Goal: Obtain resource: Download file/media

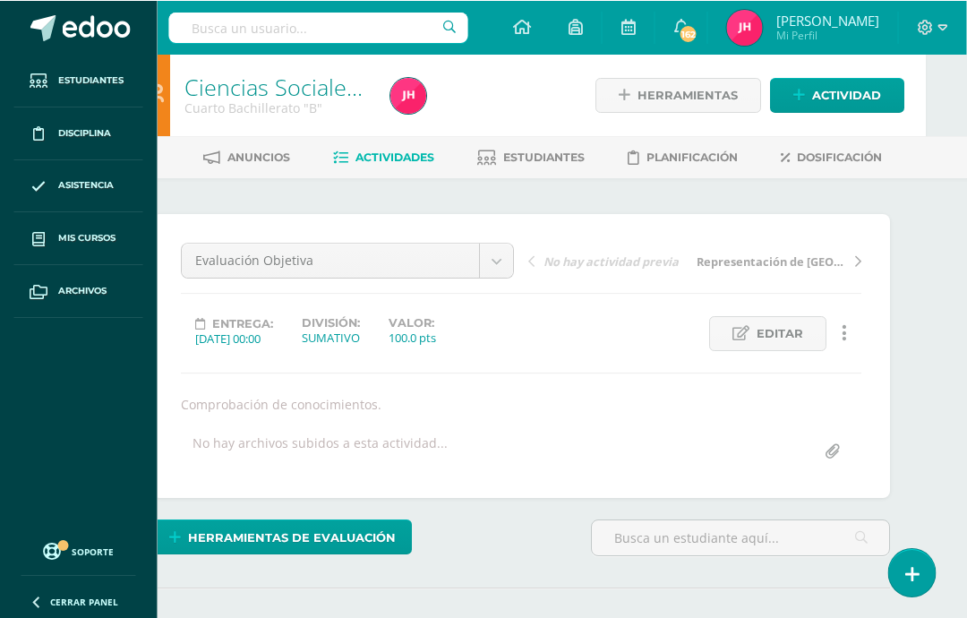
scroll to position [0, 41]
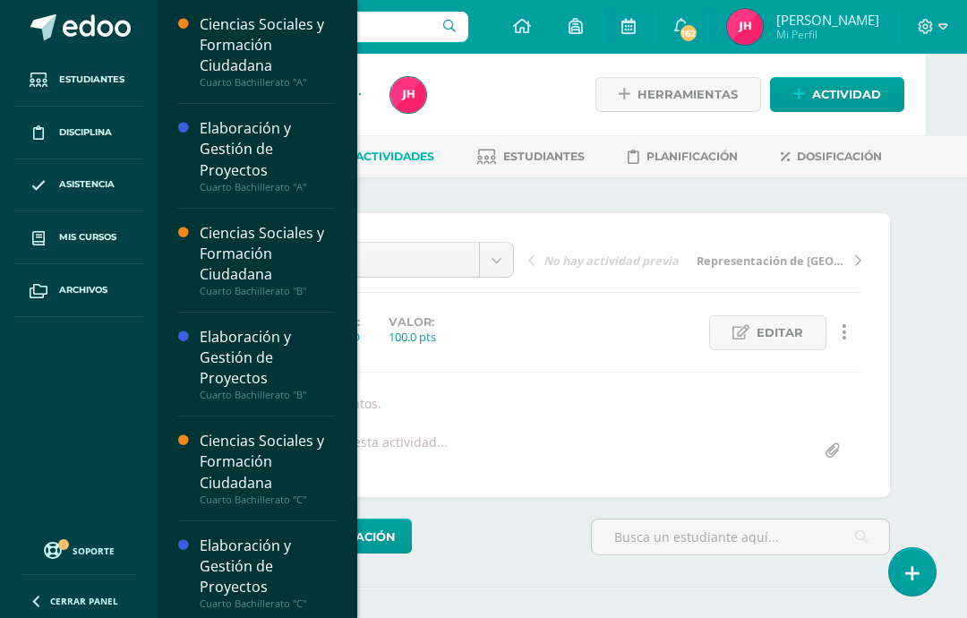
click at [56, 243] on link "Mis cursos" at bounding box center [78, 237] width 129 height 53
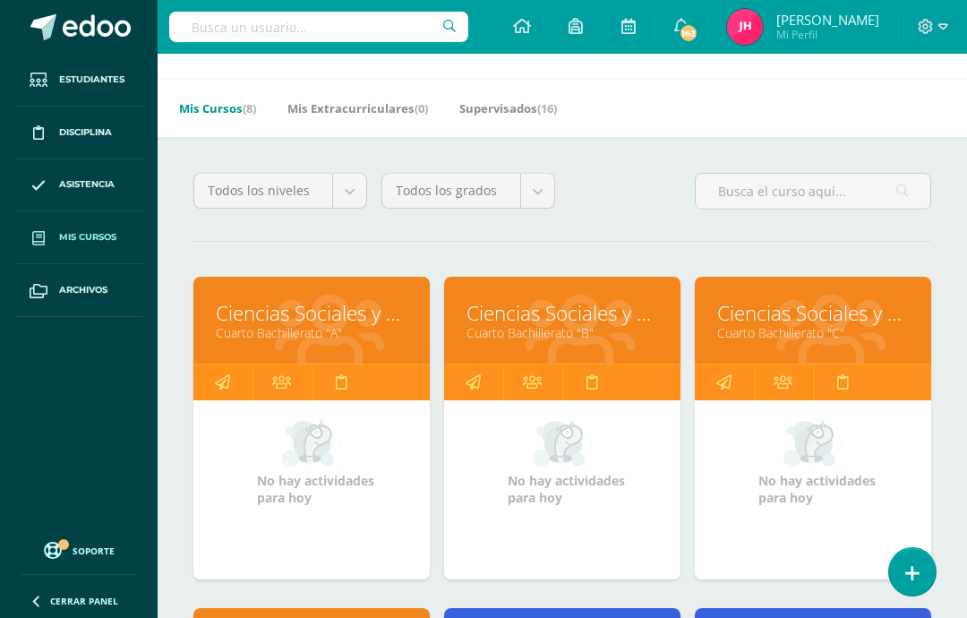
scroll to position [48, 0]
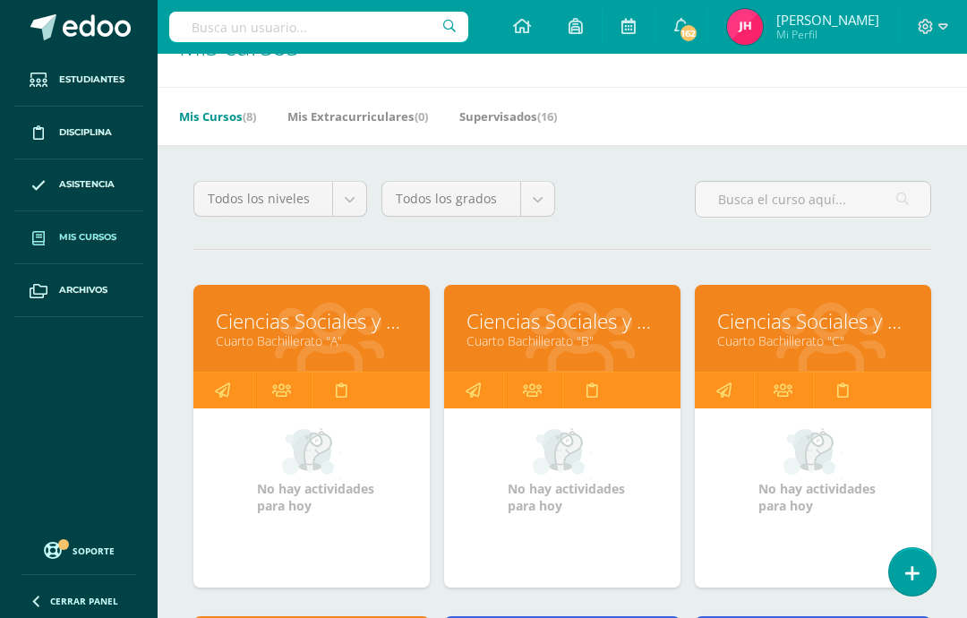
click at [818, 324] on link "Ciencias Sociales y Formación Ciudadana" at bounding box center [813, 321] width 192 height 28
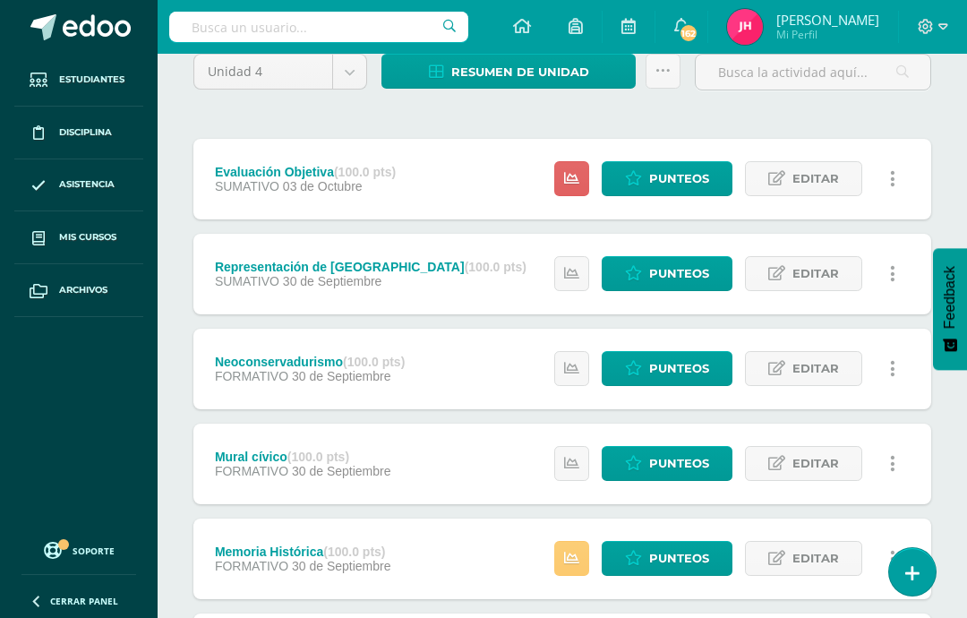
scroll to position [161, 0]
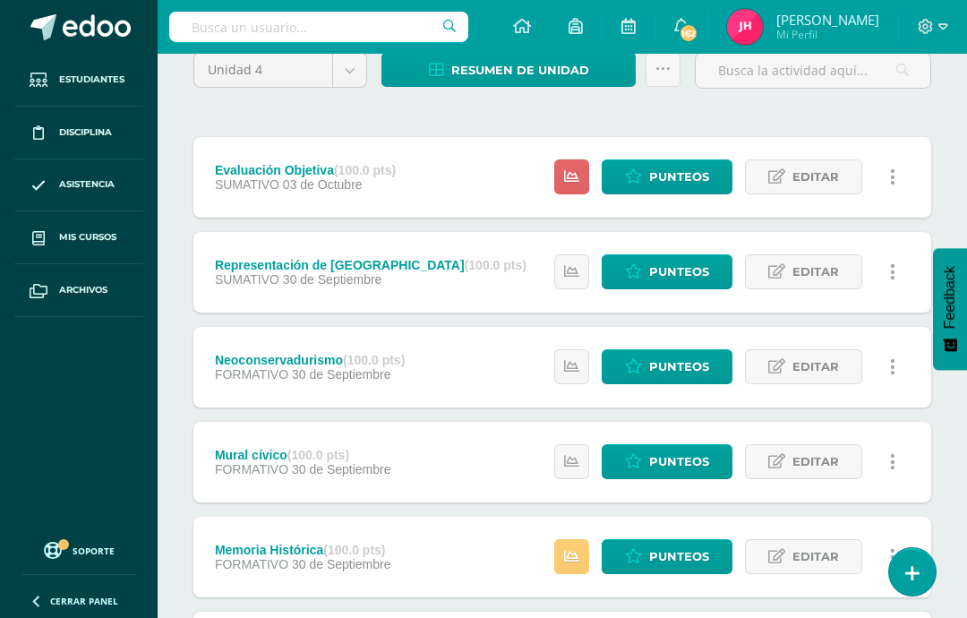
click at [662, 567] on span "Punteos" at bounding box center [679, 556] width 60 height 33
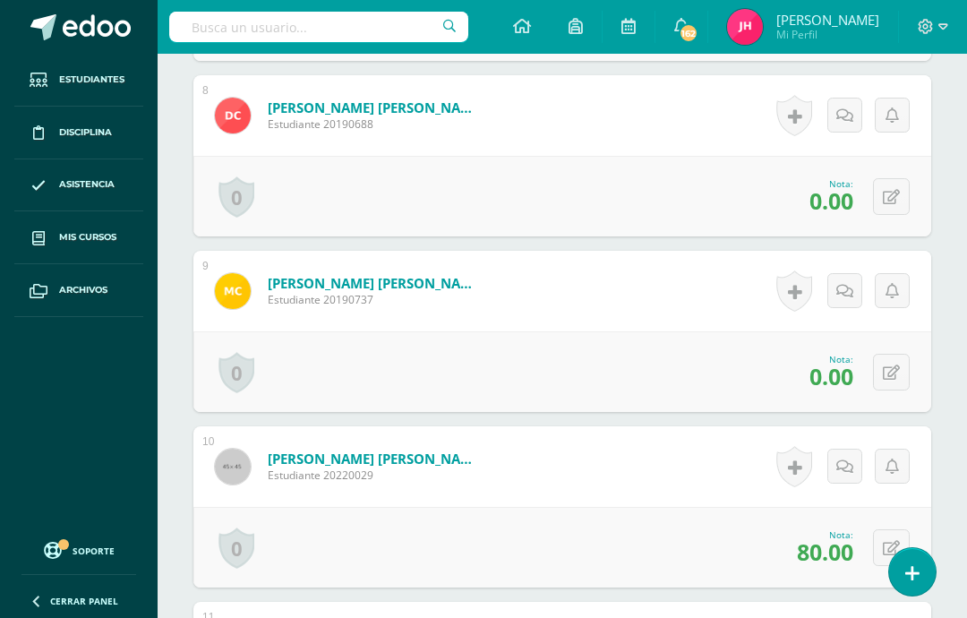
scroll to position [1793, 0]
click at [882, 209] on button at bounding box center [891, 195] width 37 height 37
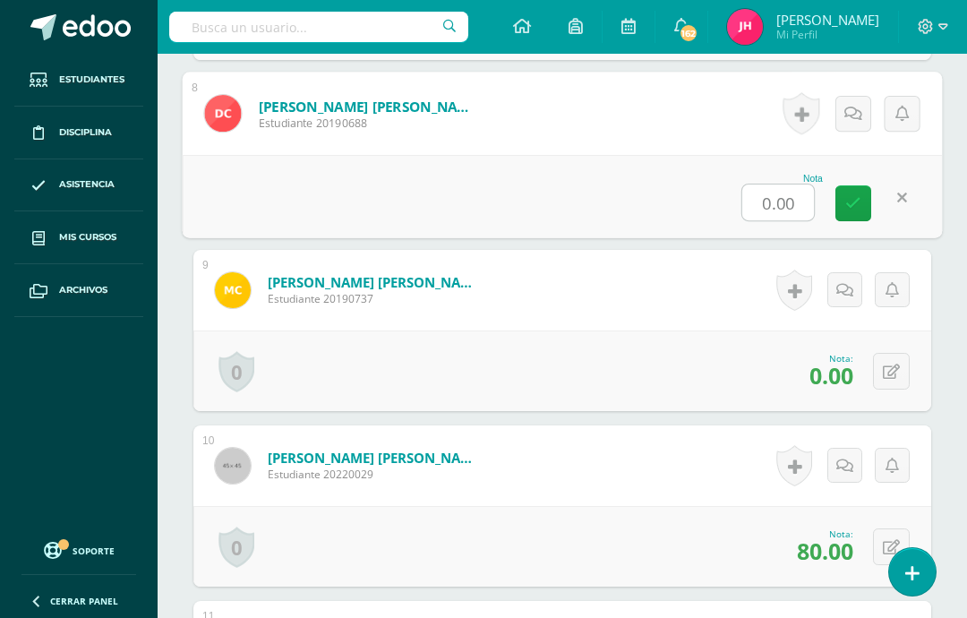
click at [784, 202] on input "0.00" at bounding box center [778, 202] width 72 height 36
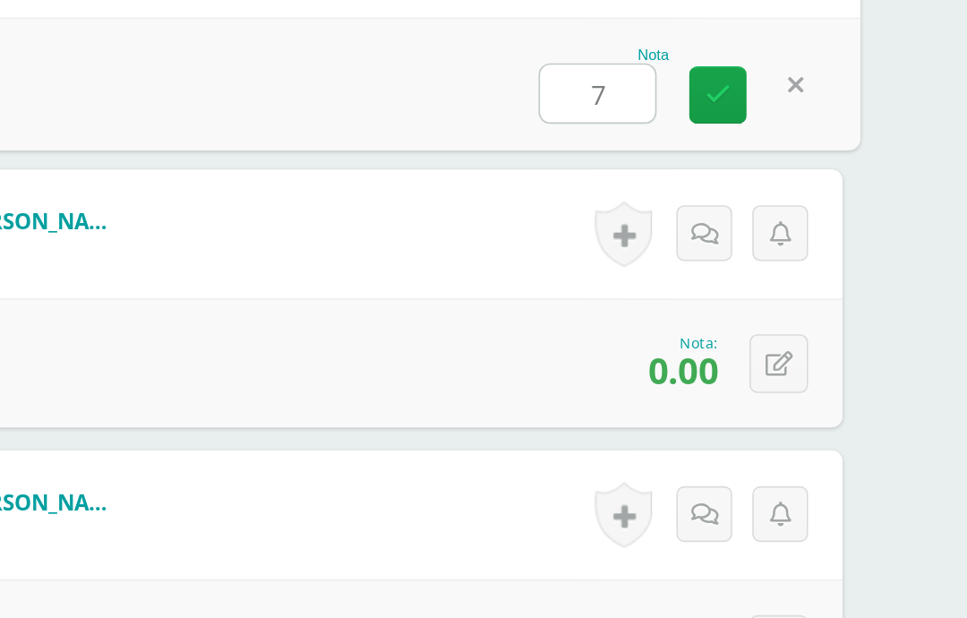
type input "70"
click at [793, 184] on link at bounding box center [811, 202] width 36 height 36
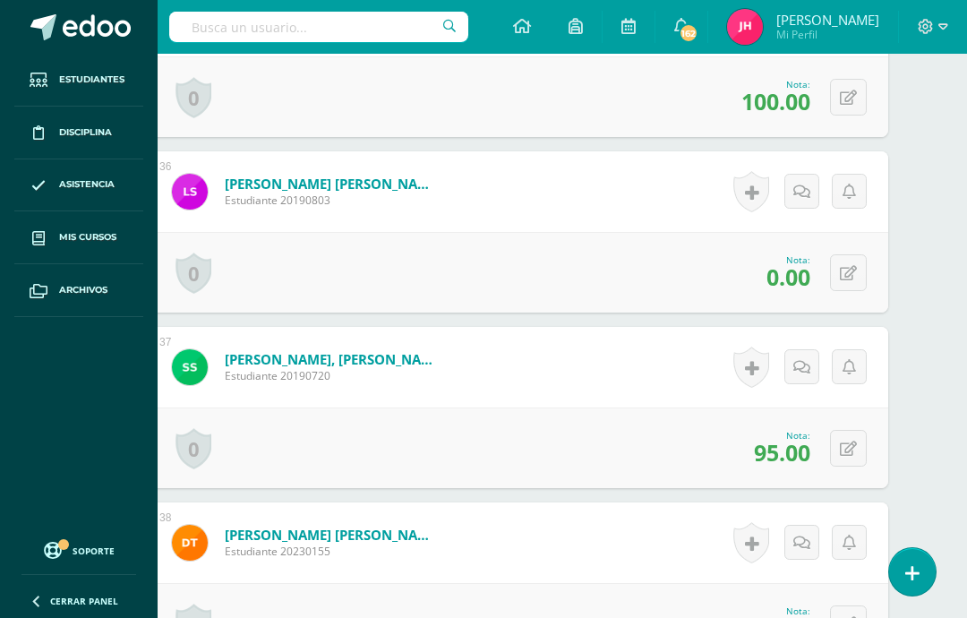
scroll to position [6660, 43]
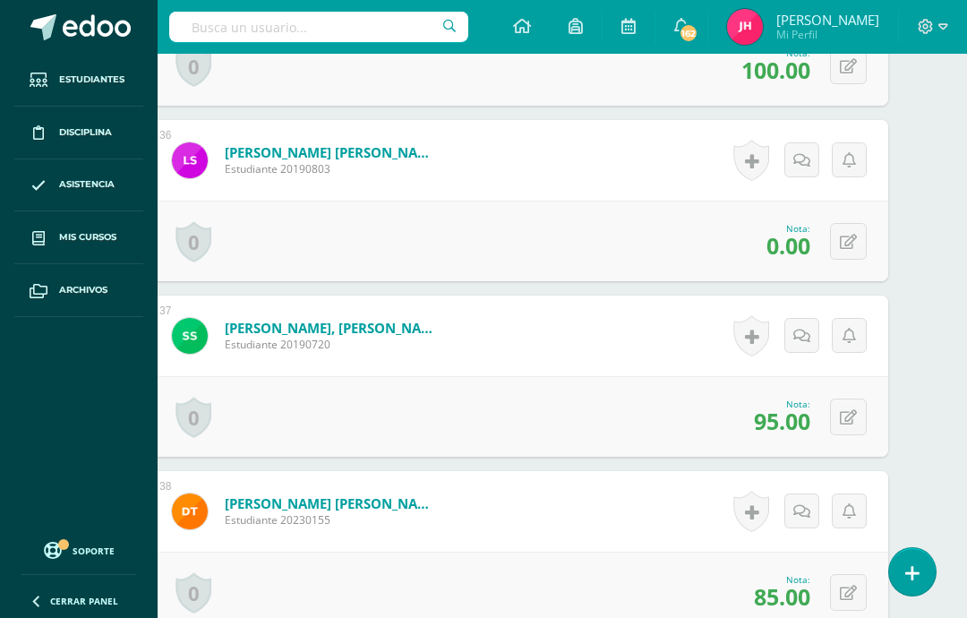
click at [789, 243] on span "0.00" at bounding box center [788, 245] width 44 height 30
click at [841, 239] on icon at bounding box center [848, 242] width 17 height 15
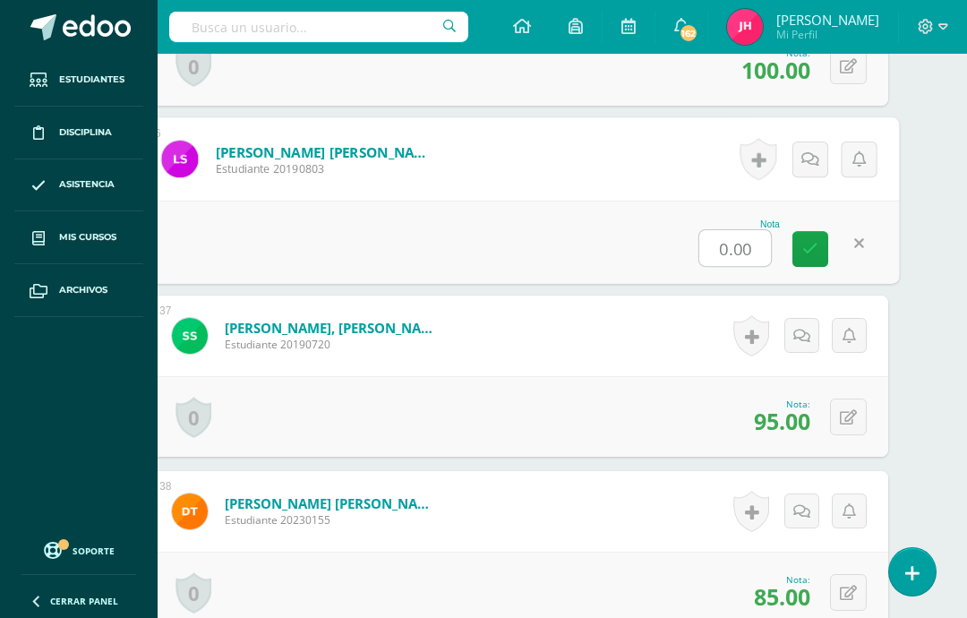
click at [744, 249] on input "0.00" at bounding box center [735, 248] width 72 height 36
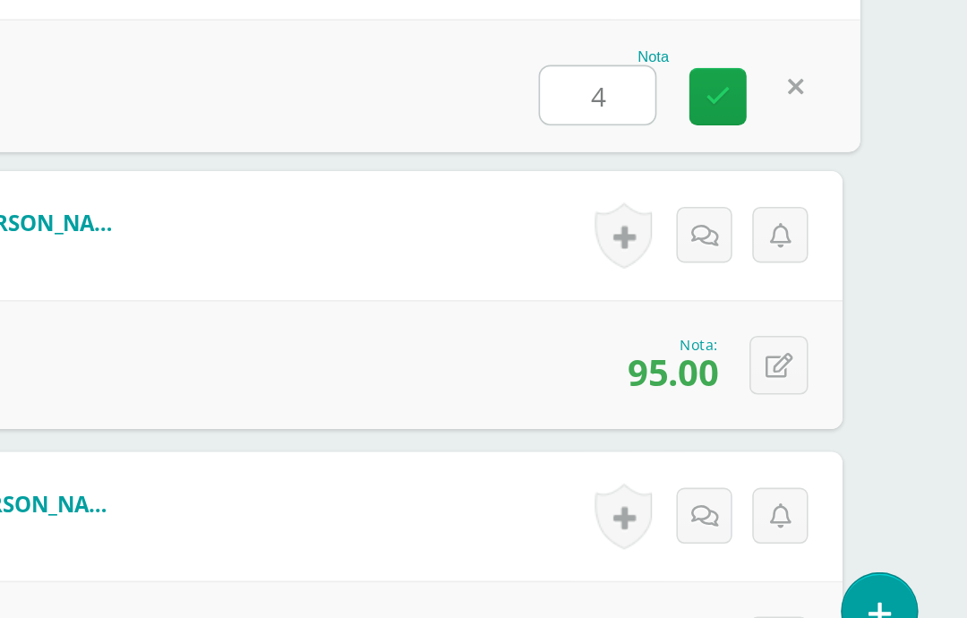
type input "40"
click at [793, 232] on link at bounding box center [811, 250] width 36 height 36
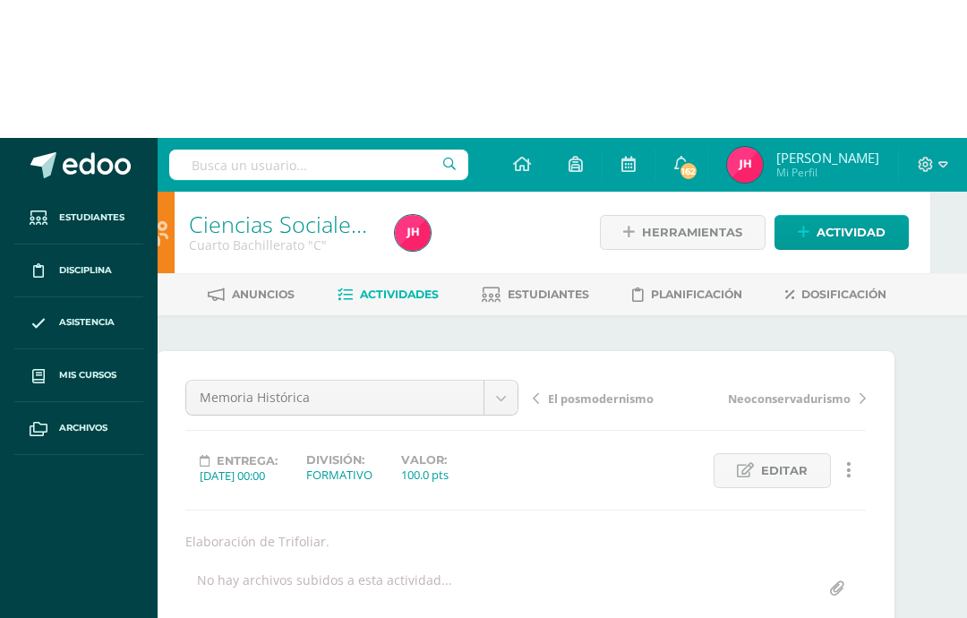
scroll to position [0, 43]
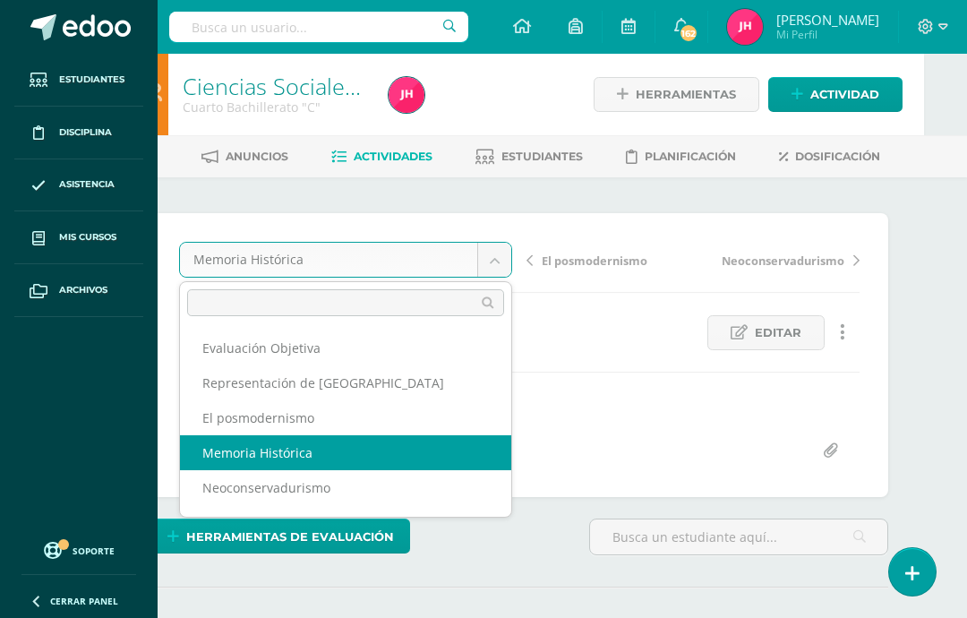
scroll to position [0, 0]
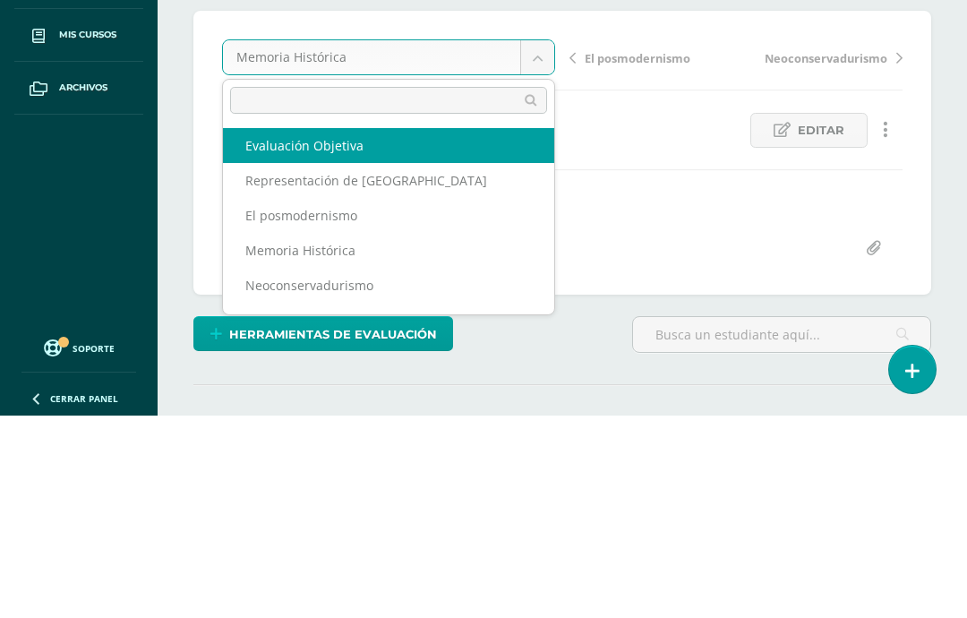
select select "/dashboard/teacher/grade-activity/227209/"
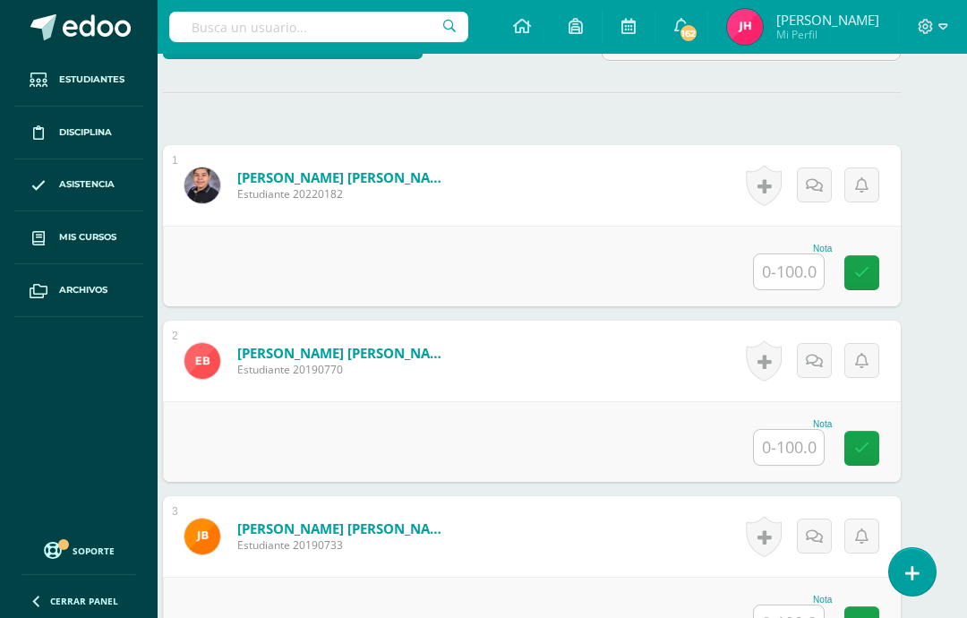
scroll to position [495, 30]
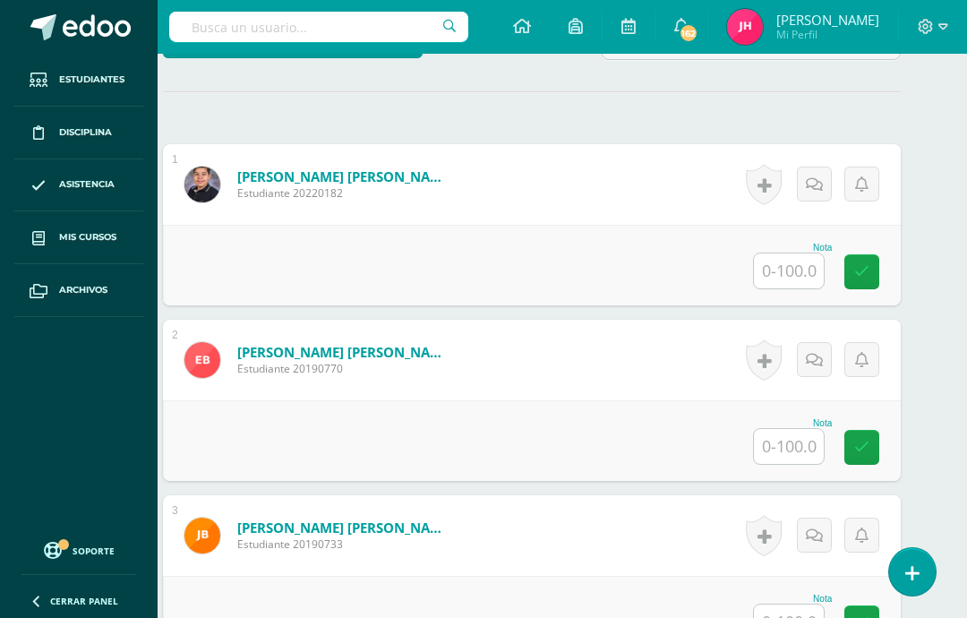
click at [795, 268] on input "text" at bounding box center [789, 270] width 70 height 35
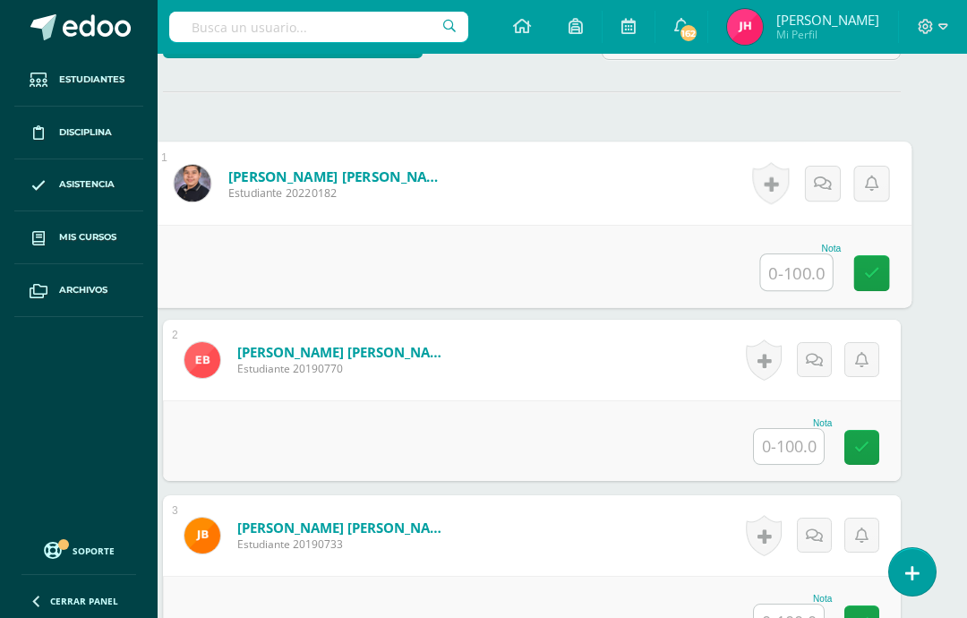
scroll to position [495, 43]
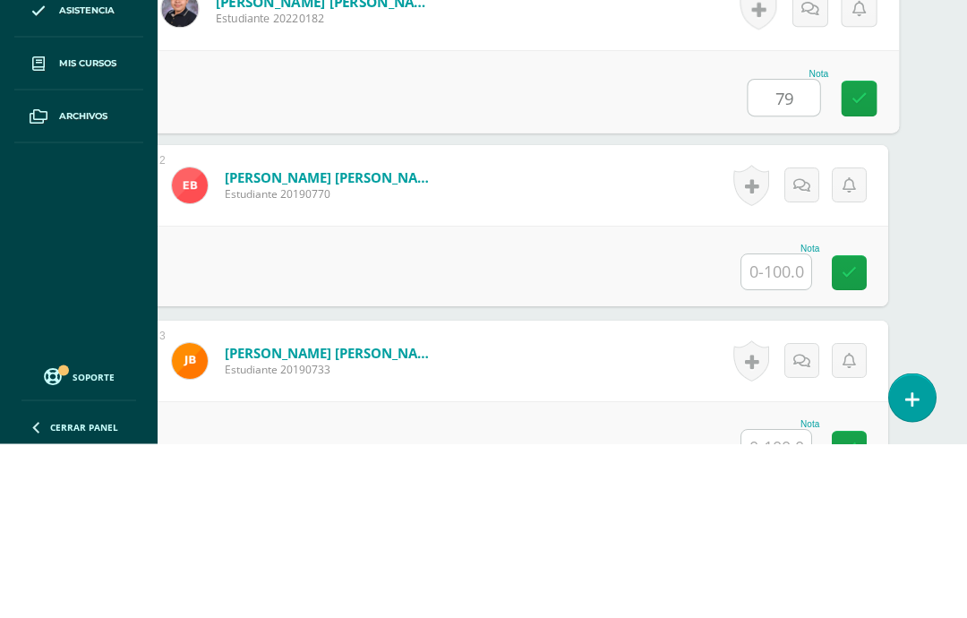
type input "79"
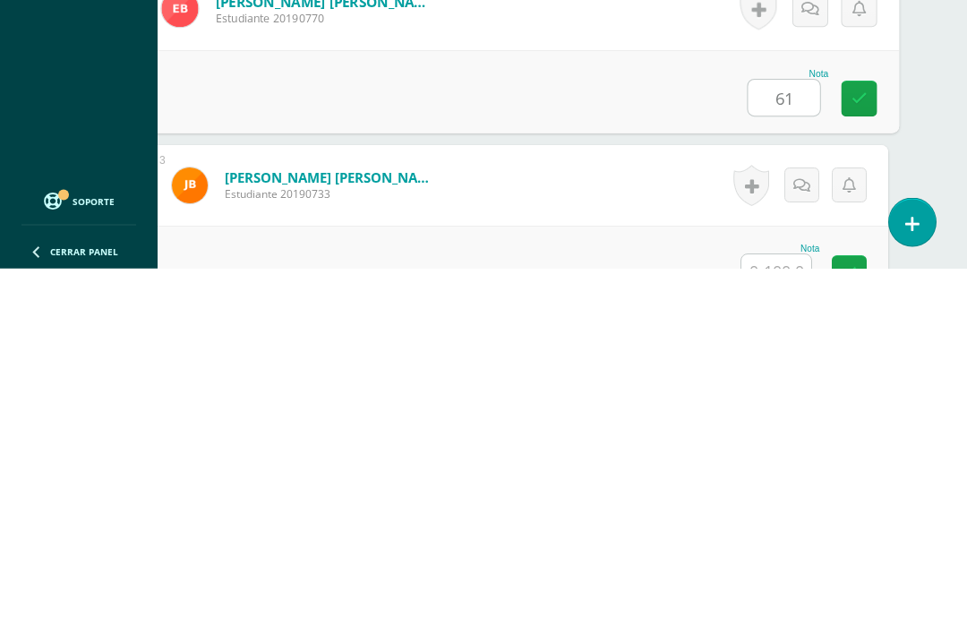
type input "61"
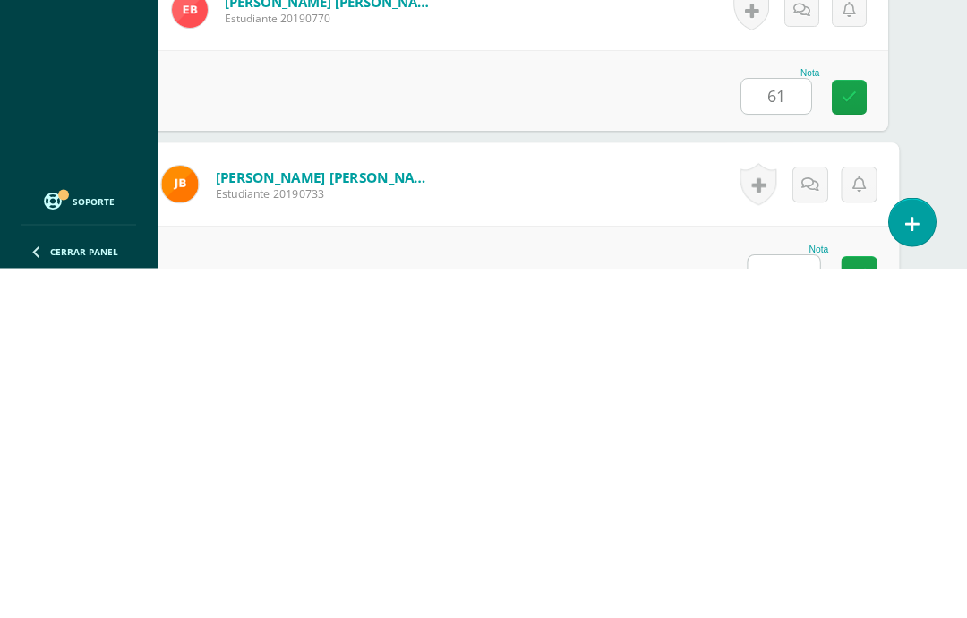
scroll to position [602, 43]
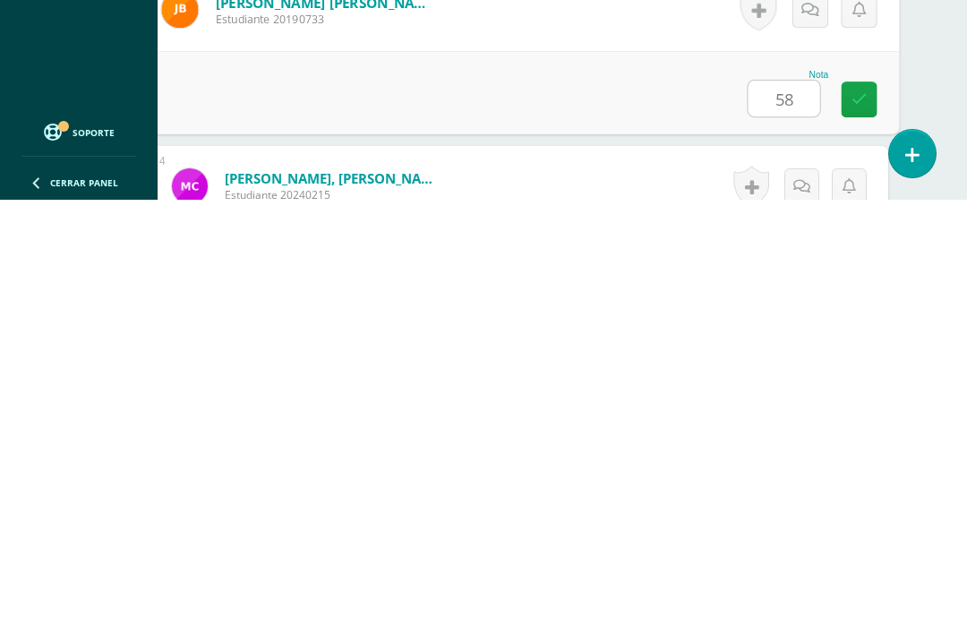
type input "58"
type input "80"
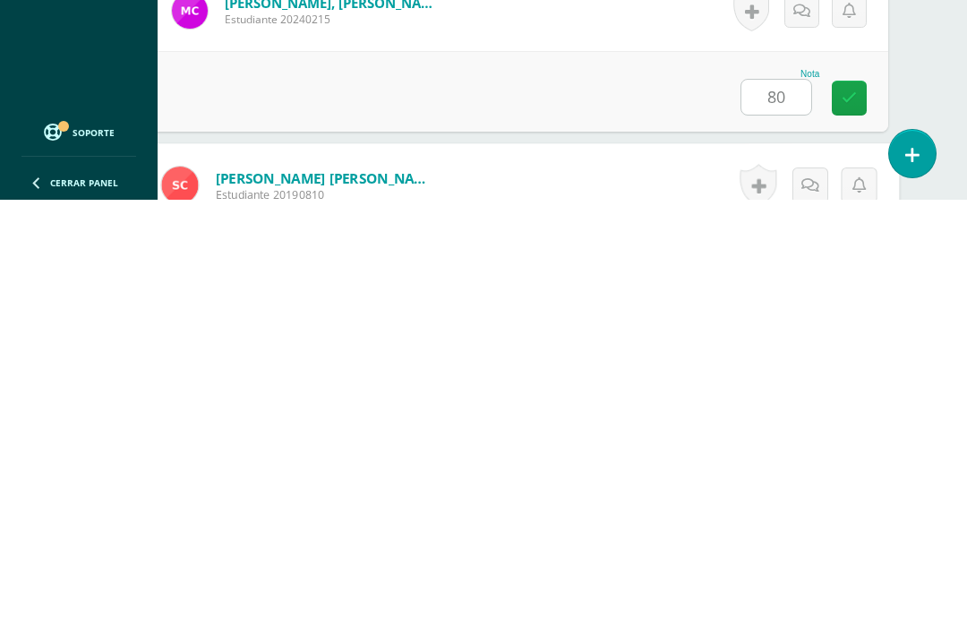
scroll to position [952, 43]
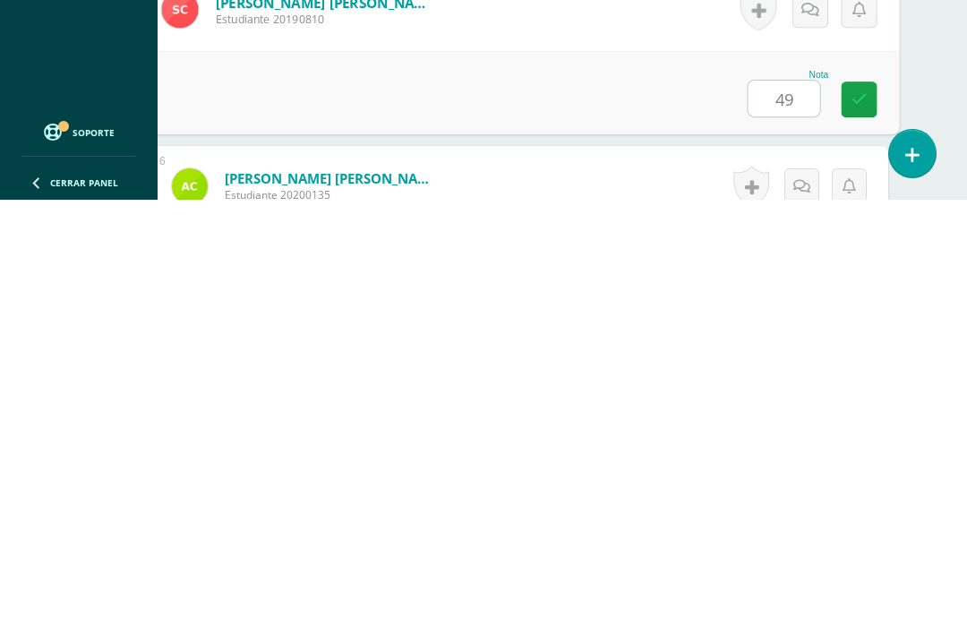
type input "49"
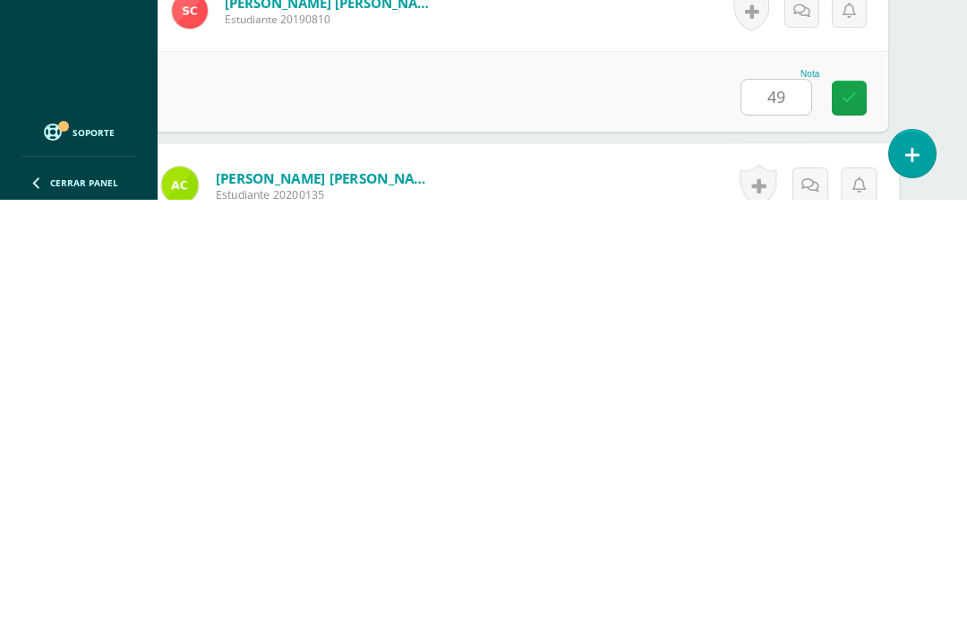
scroll to position [1128, 43]
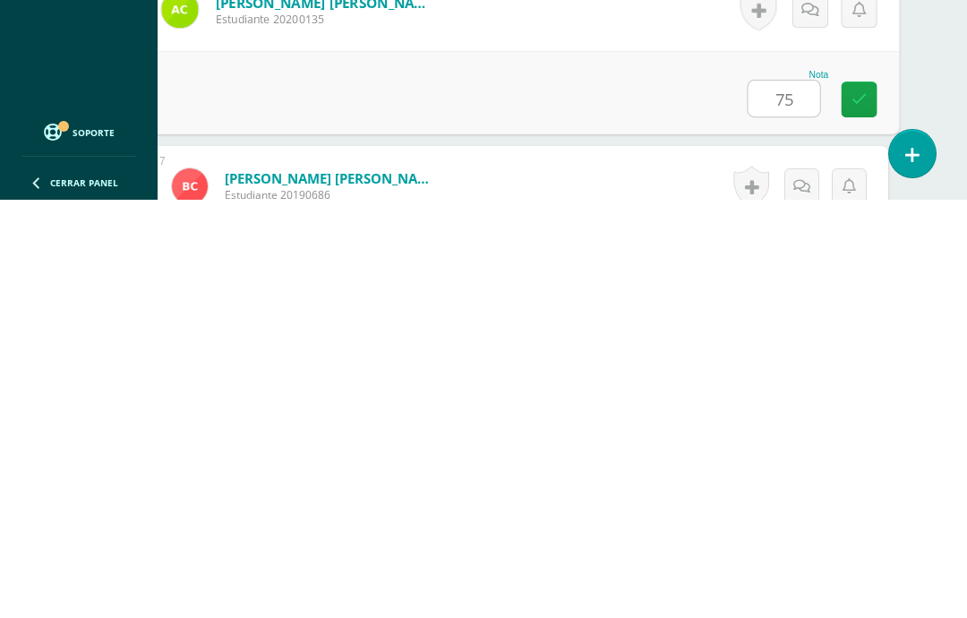
type input "75"
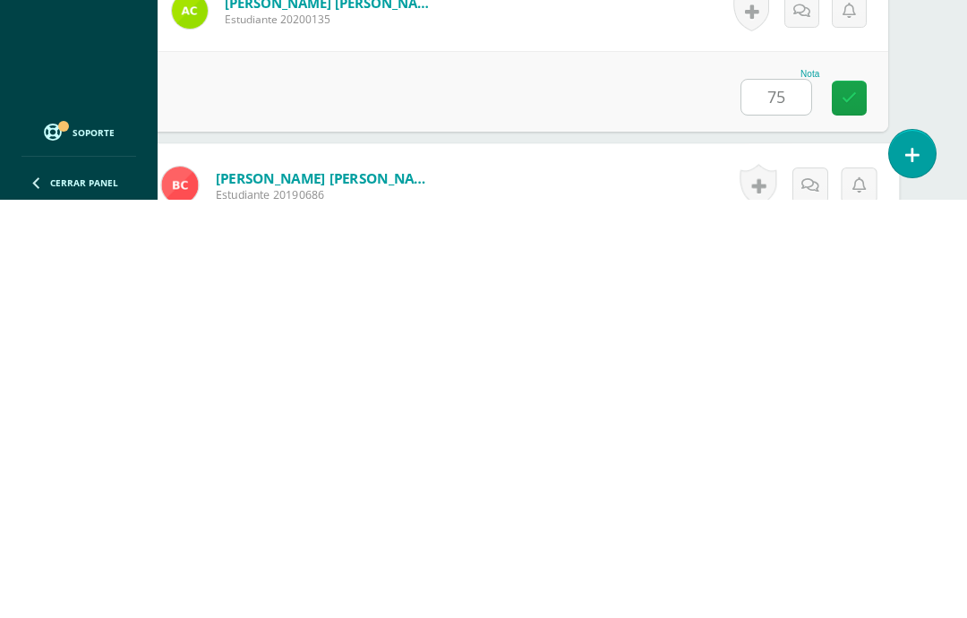
scroll to position [1303, 43]
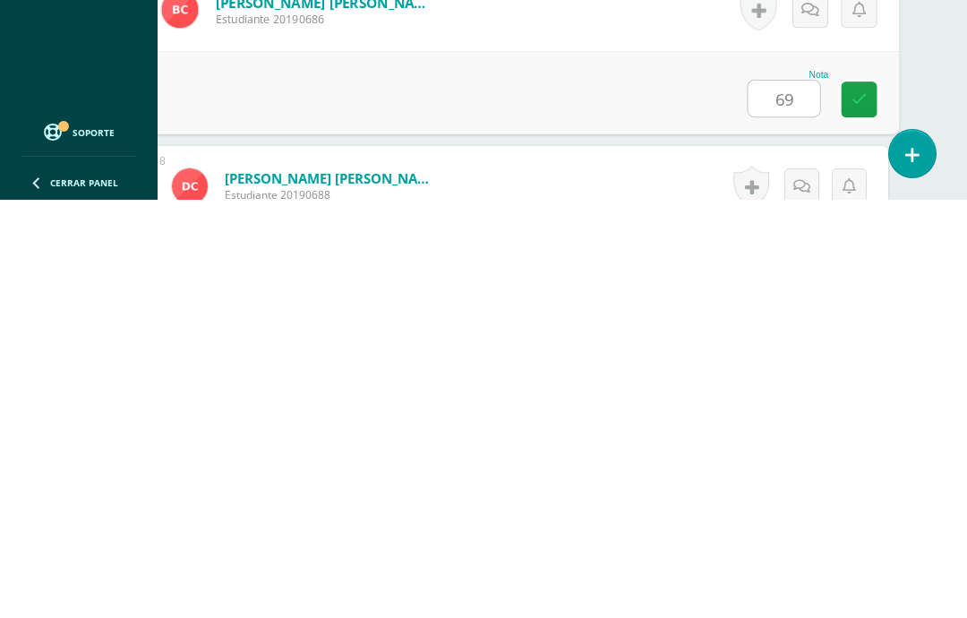
type input "69"
type input "90"
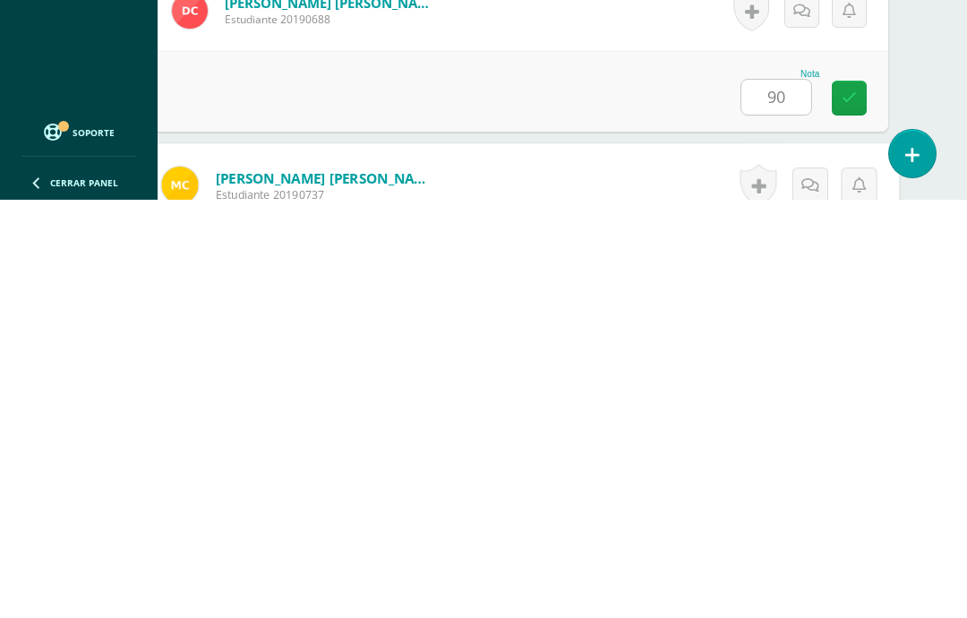
scroll to position [1654, 43]
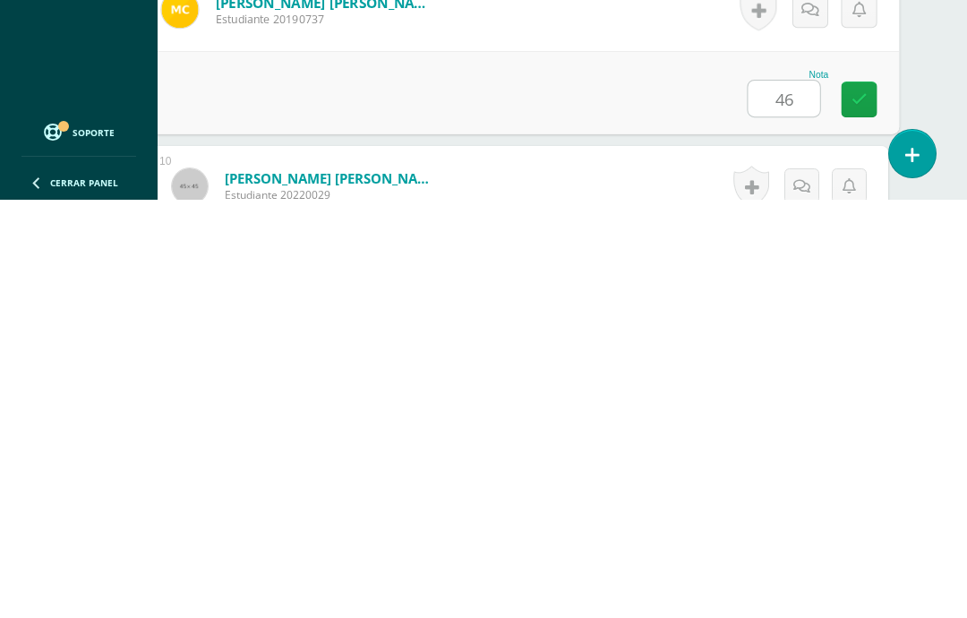
type input "46"
type input "86"
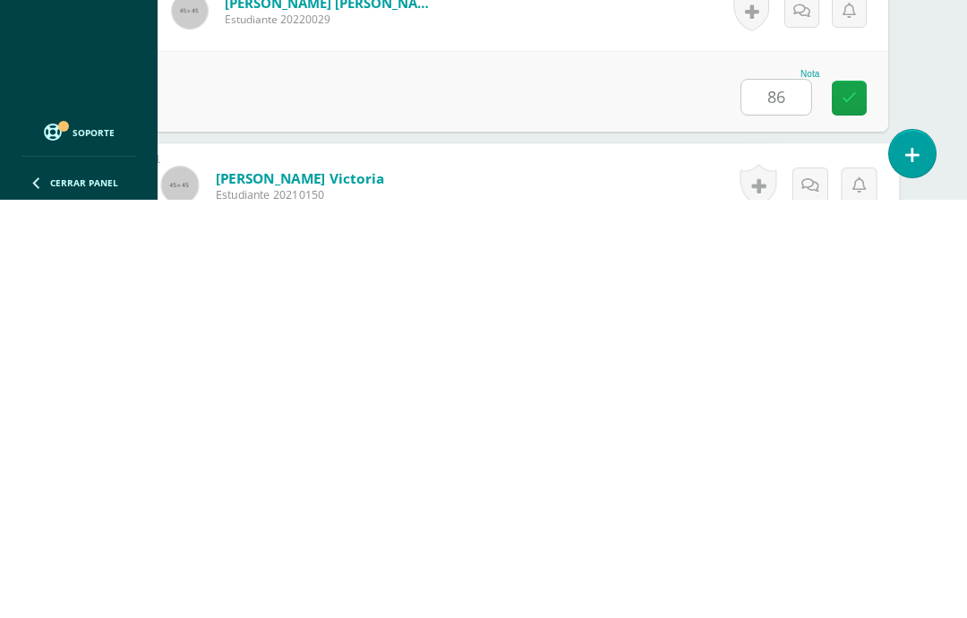
scroll to position [2005, 43]
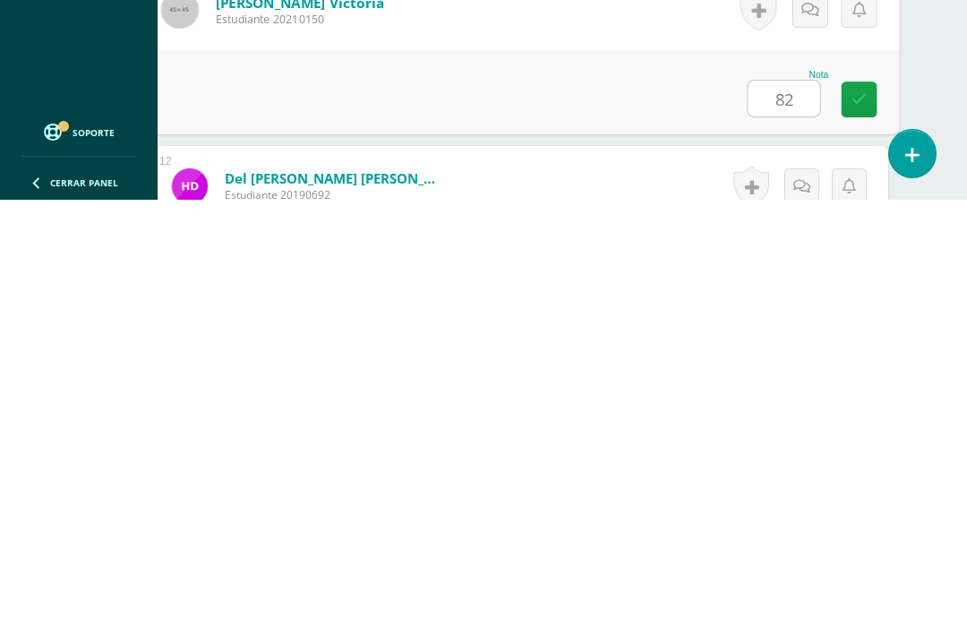
type input "82"
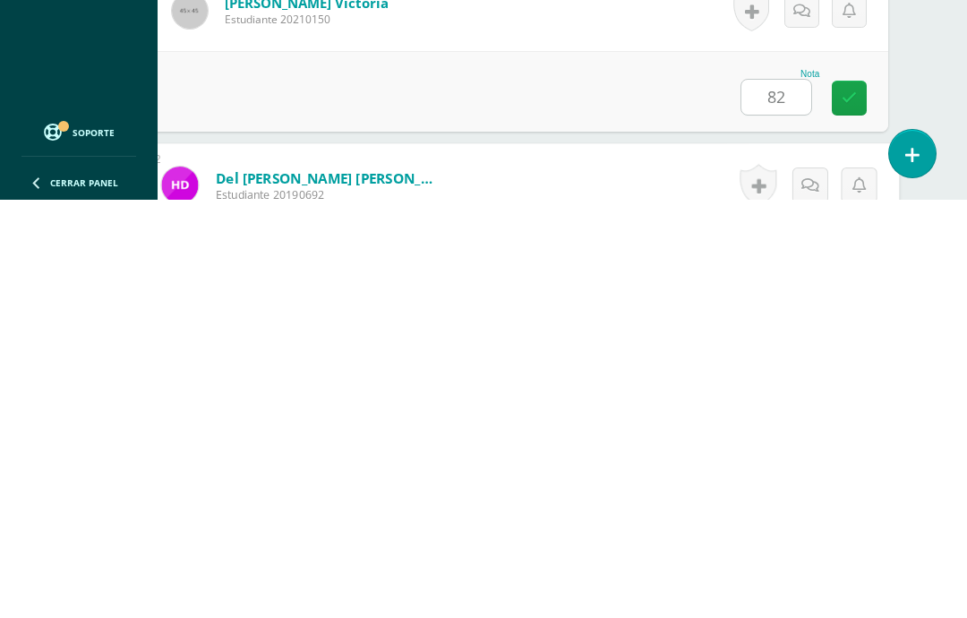
scroll to position [2181, 43]
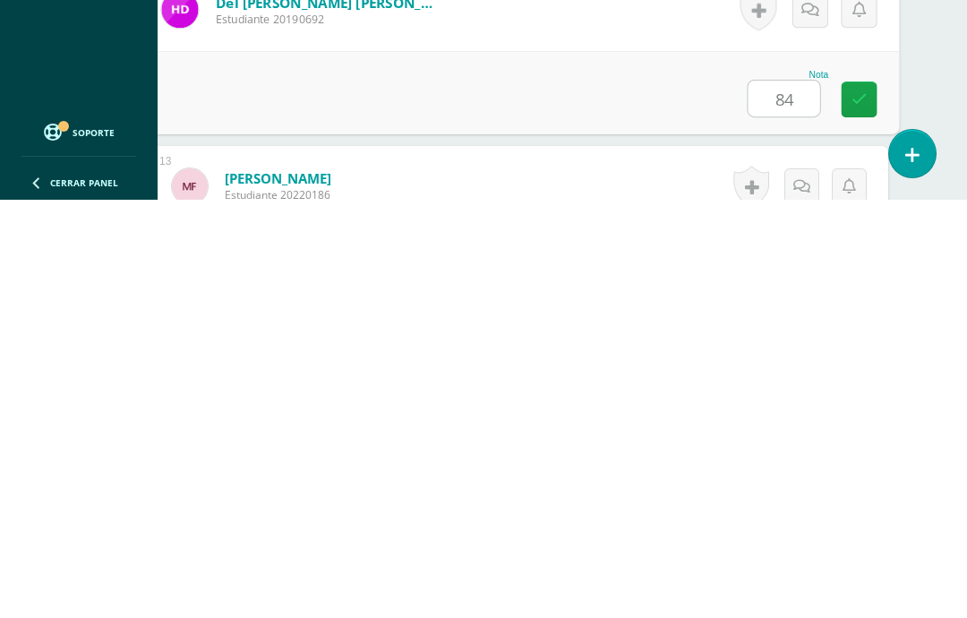
type input "84"
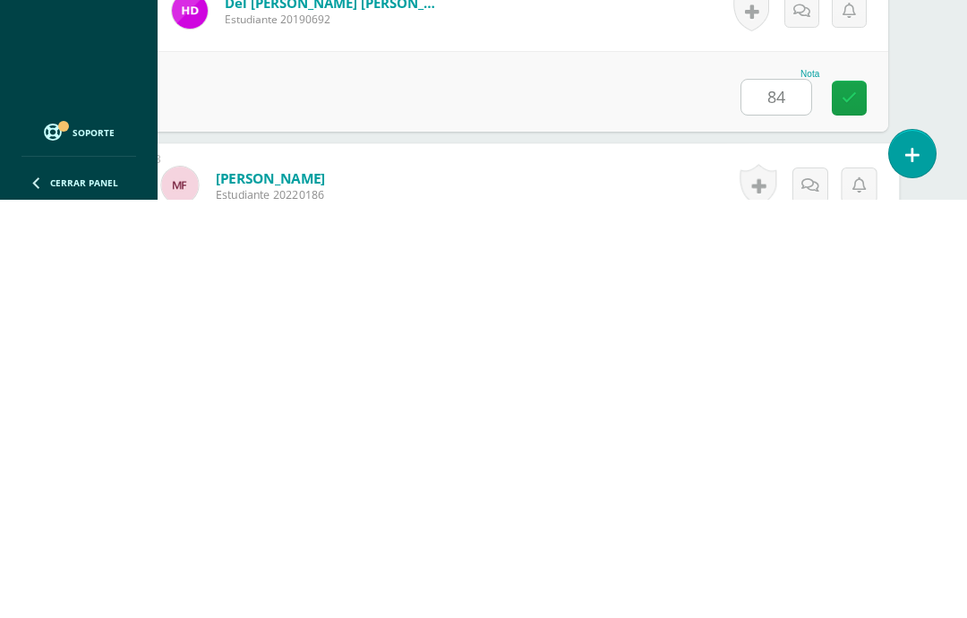
scroll to position [2356, 43]
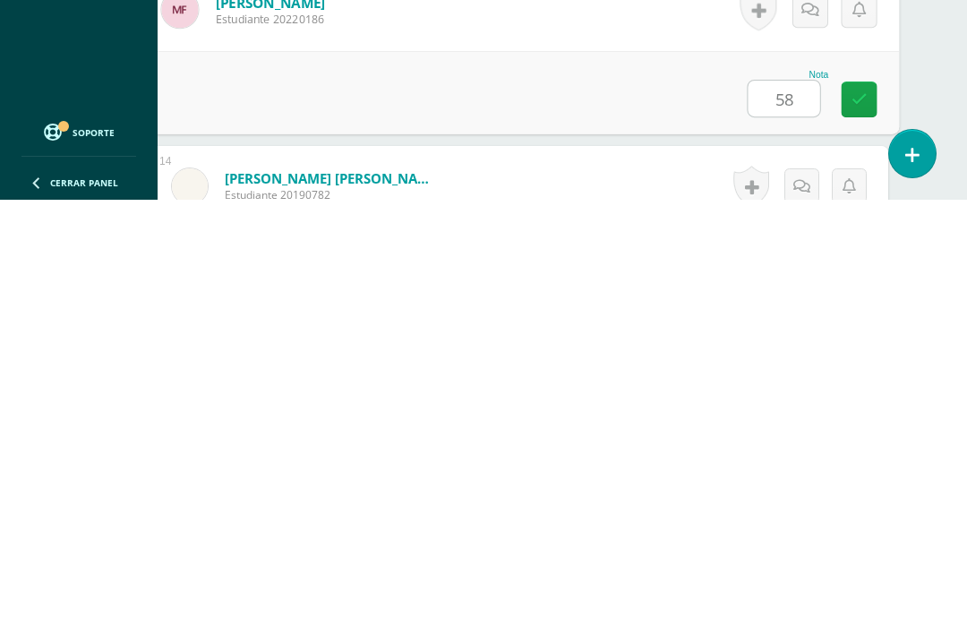
type input "58"
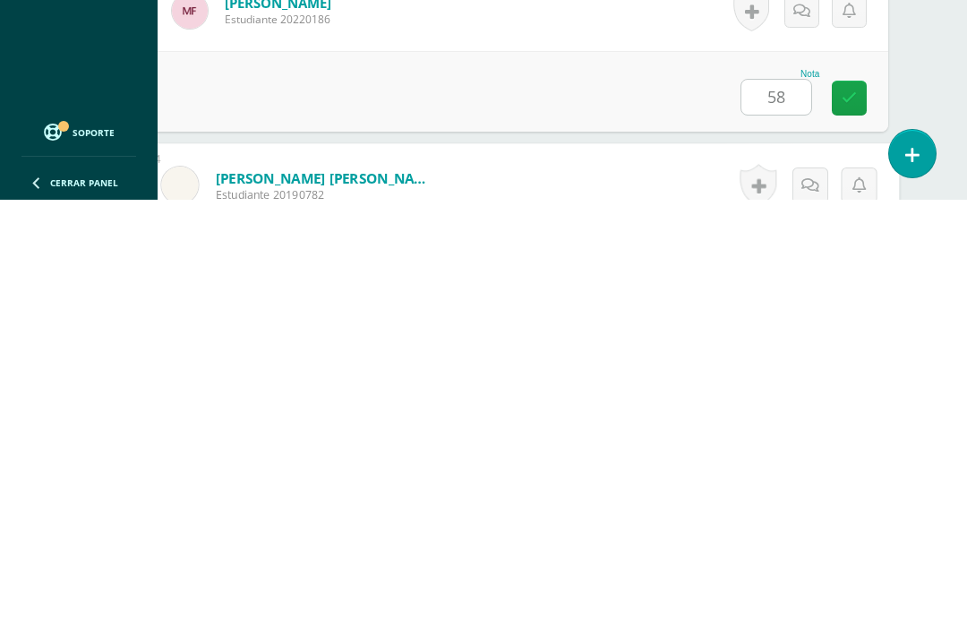
scroll to position [2531, 43]
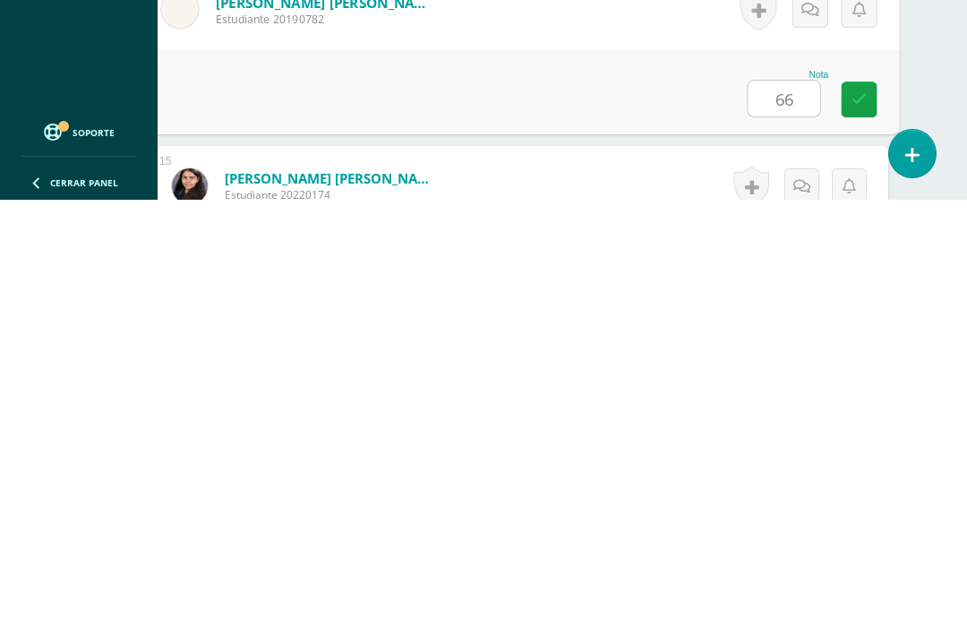
type input "66"
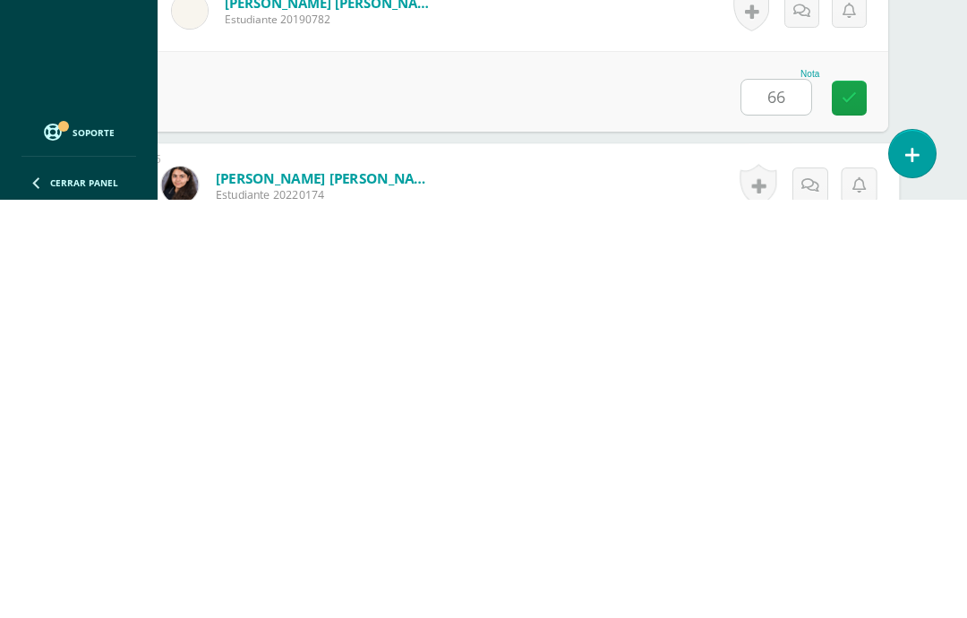
scroll to position [2707, 43]
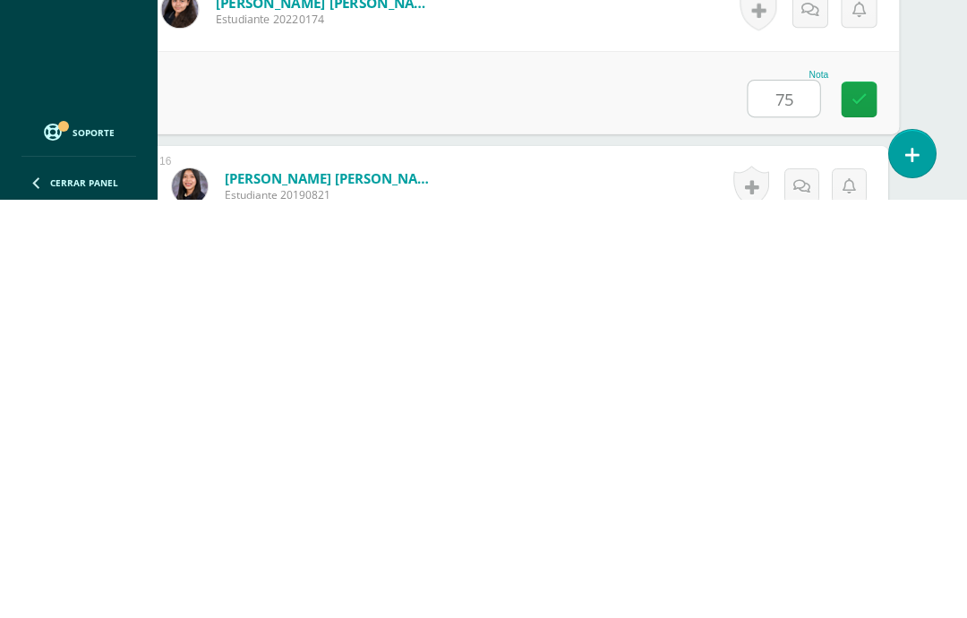
type input "75"
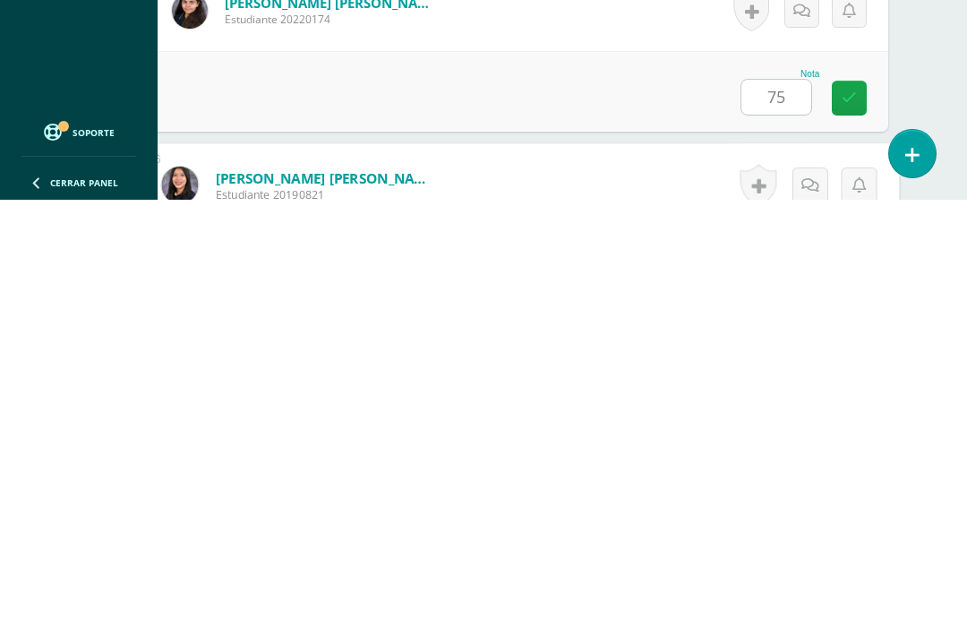
scroll to position [2882, 43]
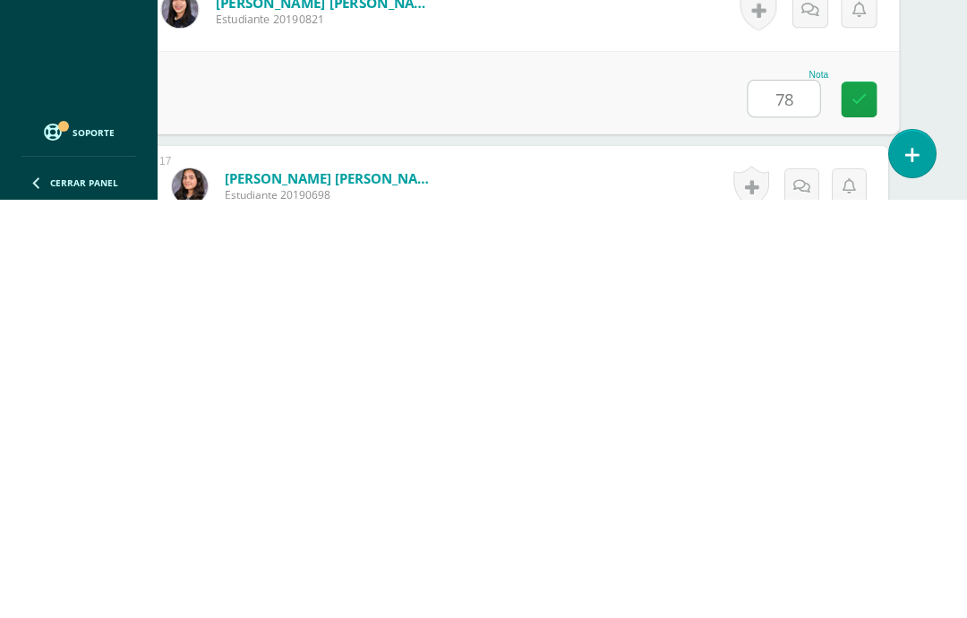
type input "78"
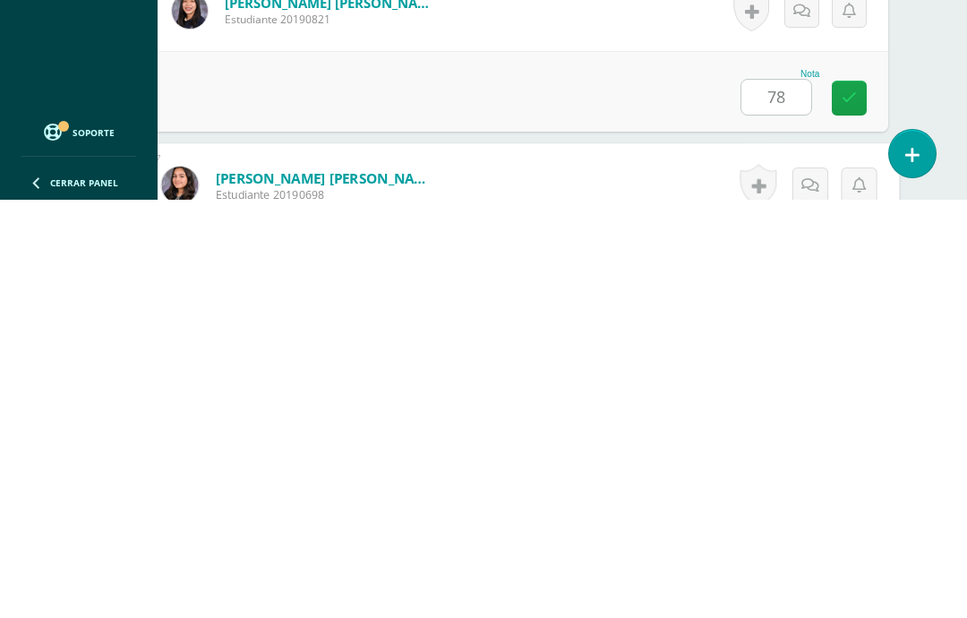
scroll to position [3058, 43]
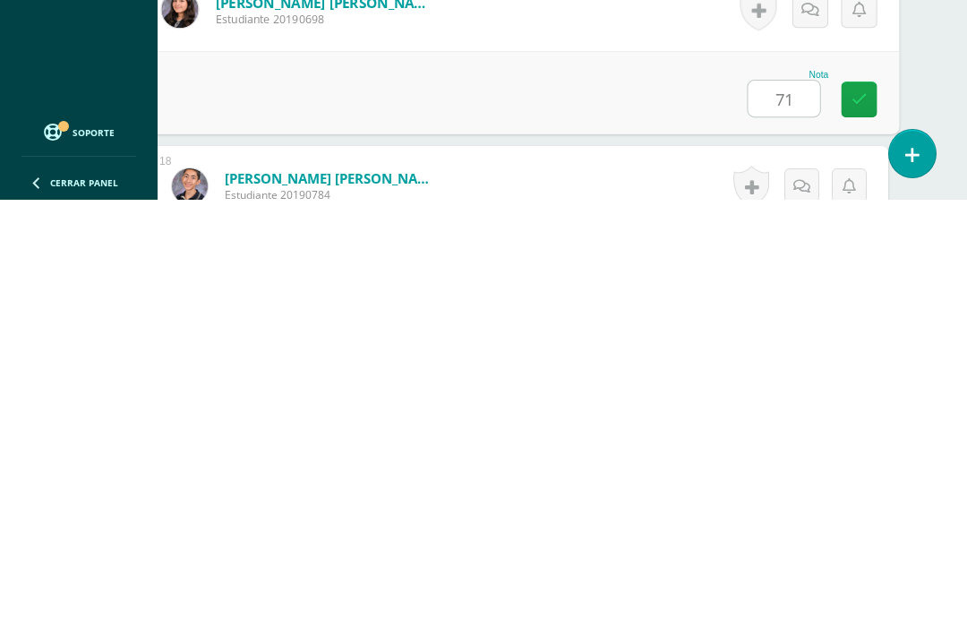
type input "71"
type input "63"
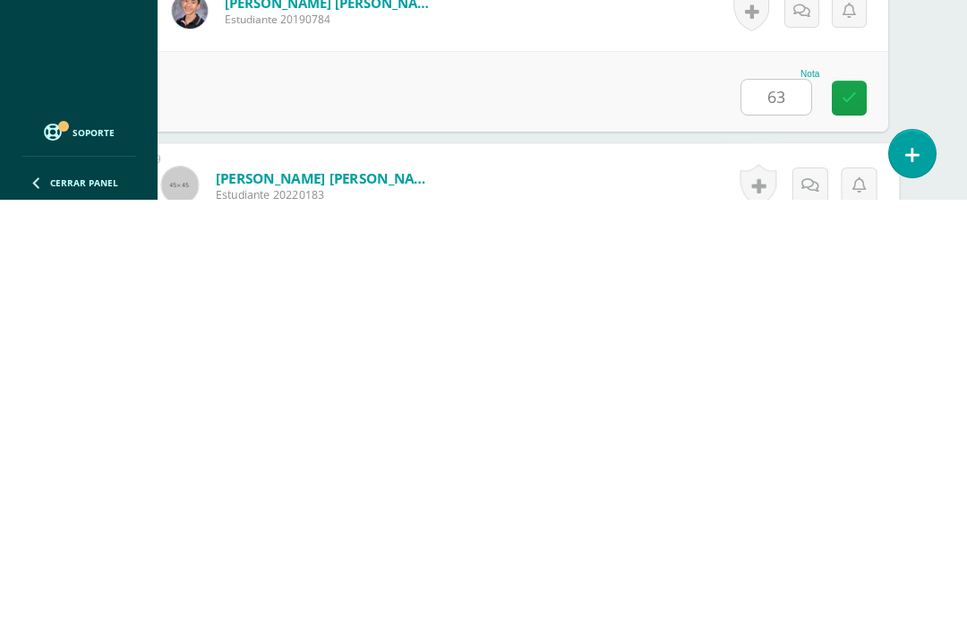
scroll to position [3409, 43]
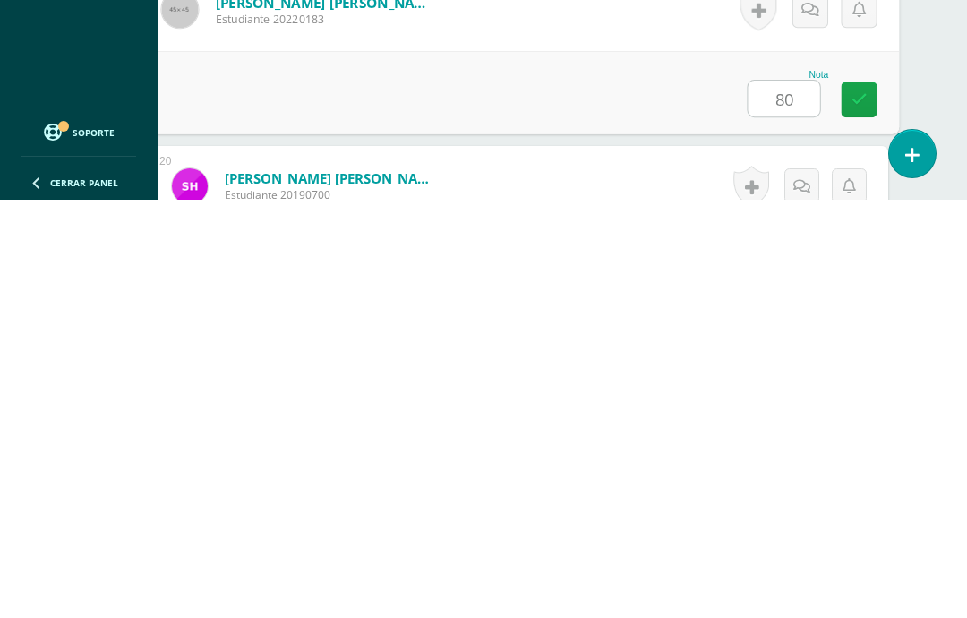
type input "80"
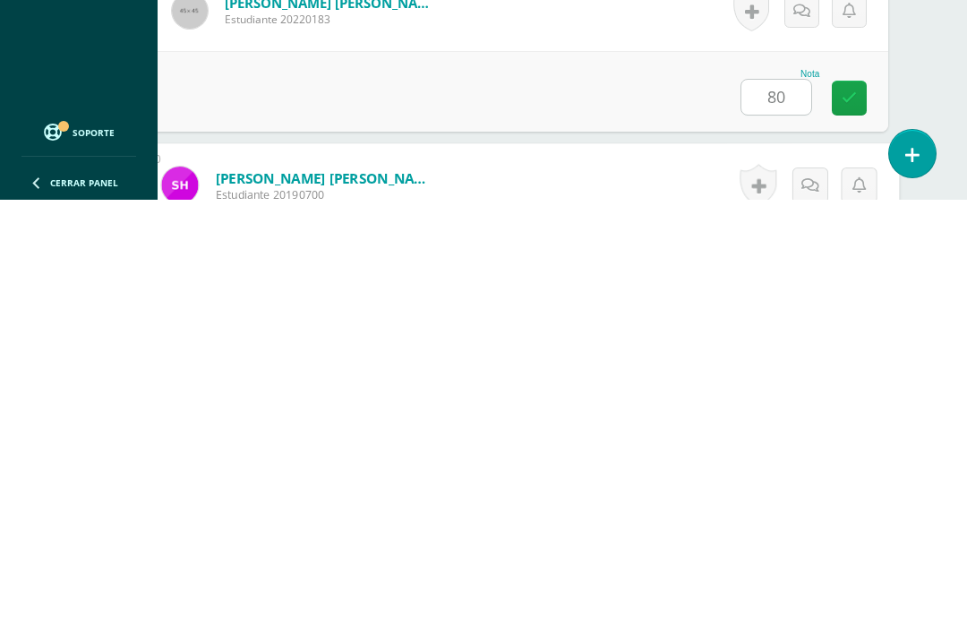
scroll to position [3584, 43]
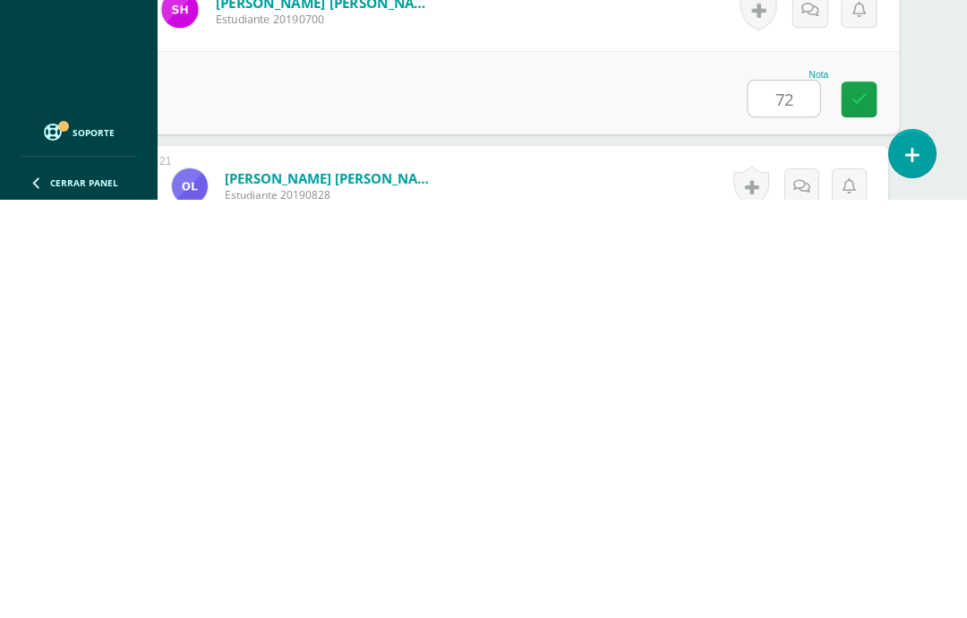
type input "72"
type input "79"
type input "65"
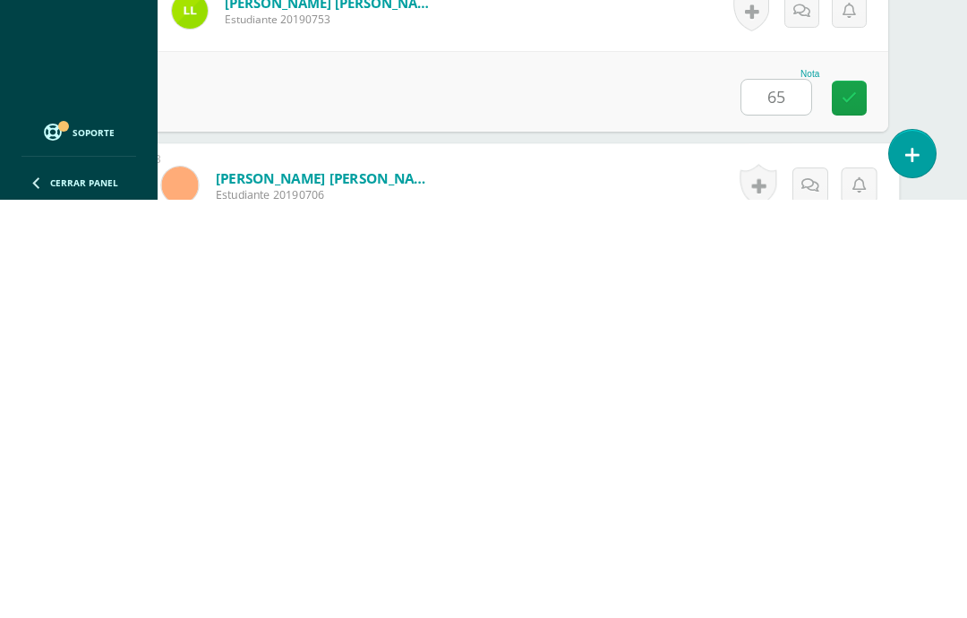
scroll to position [4110, 43]
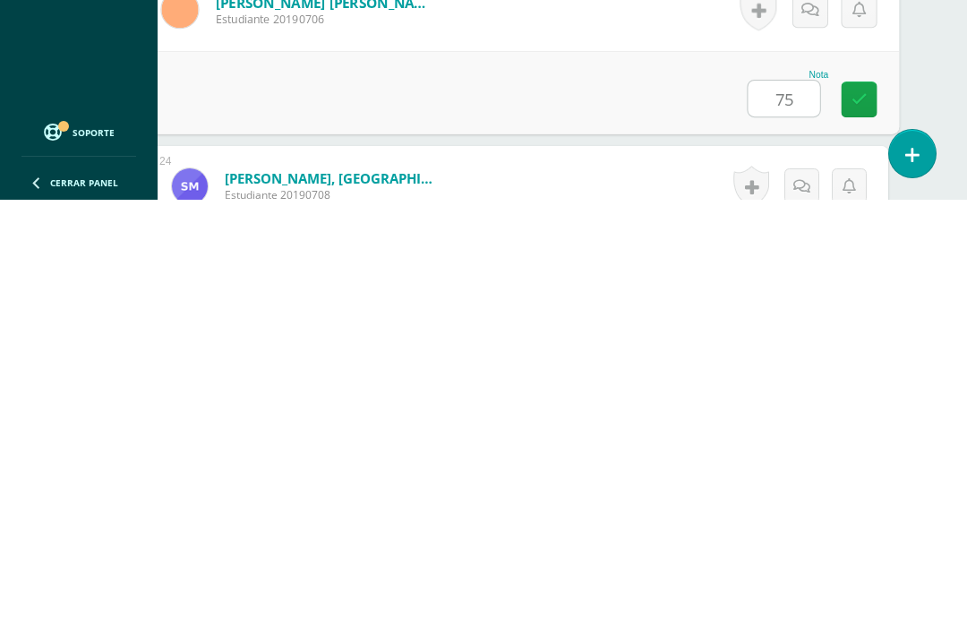
type input "75"
type input "64"
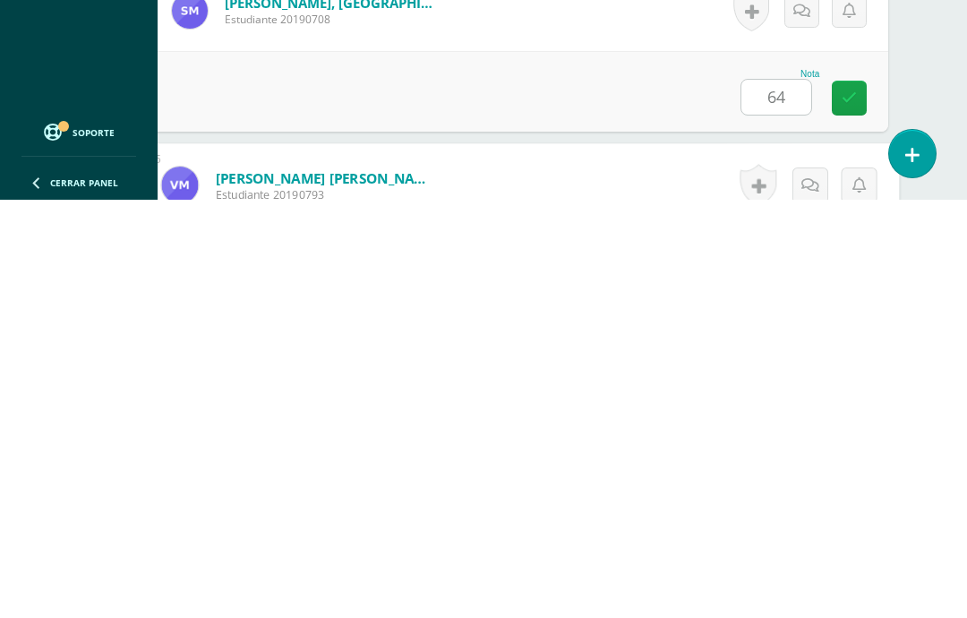
scroll to position [4461, 43]
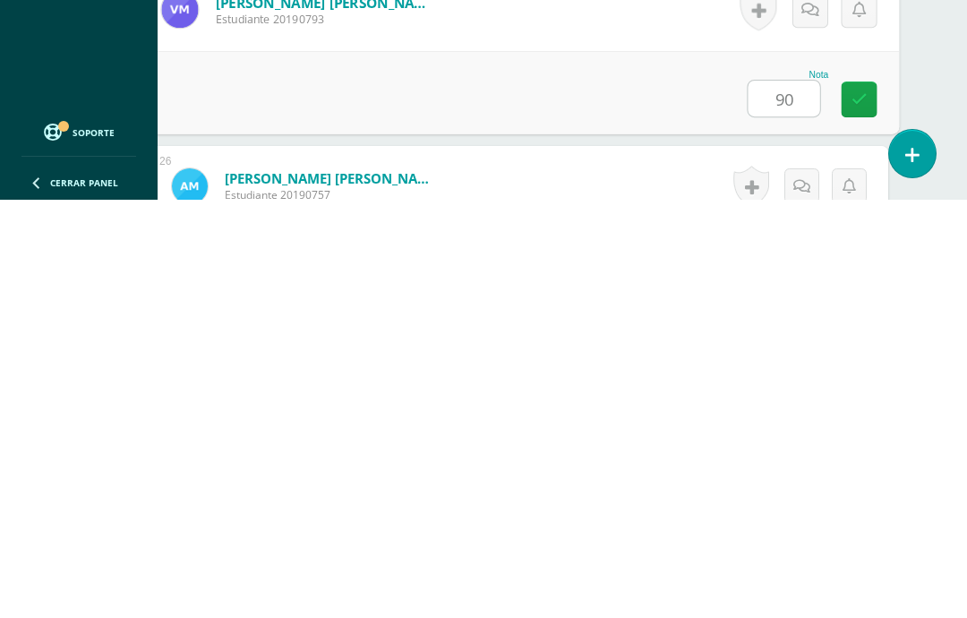
type input "90"
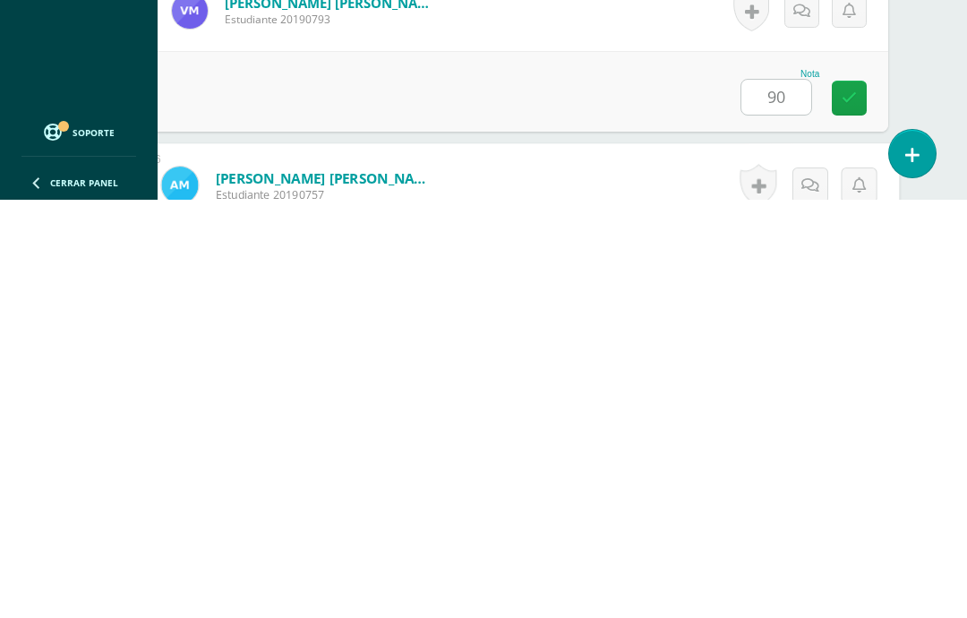
scroll to position [4637, 43]
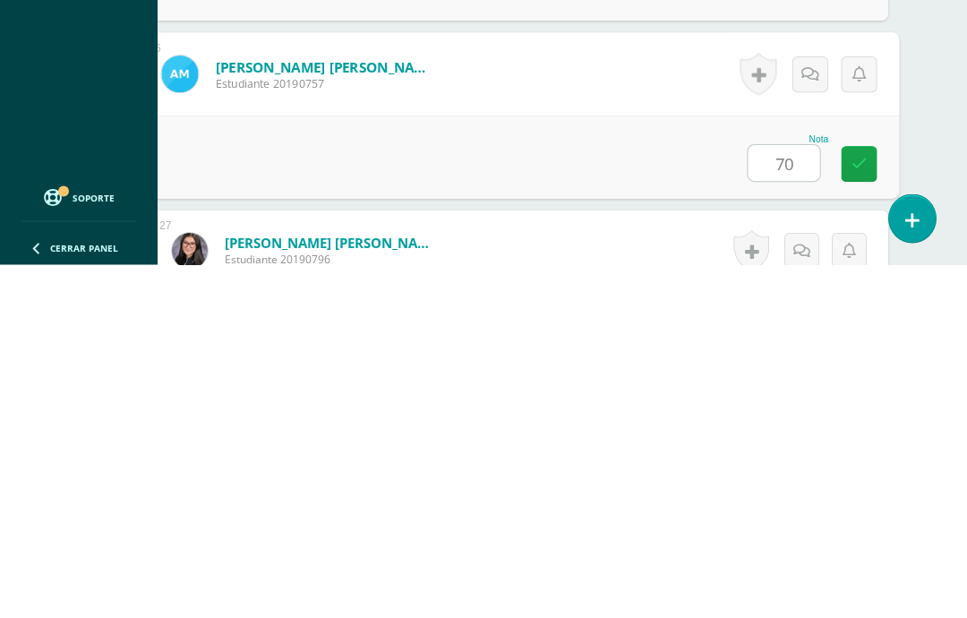
type input "70"
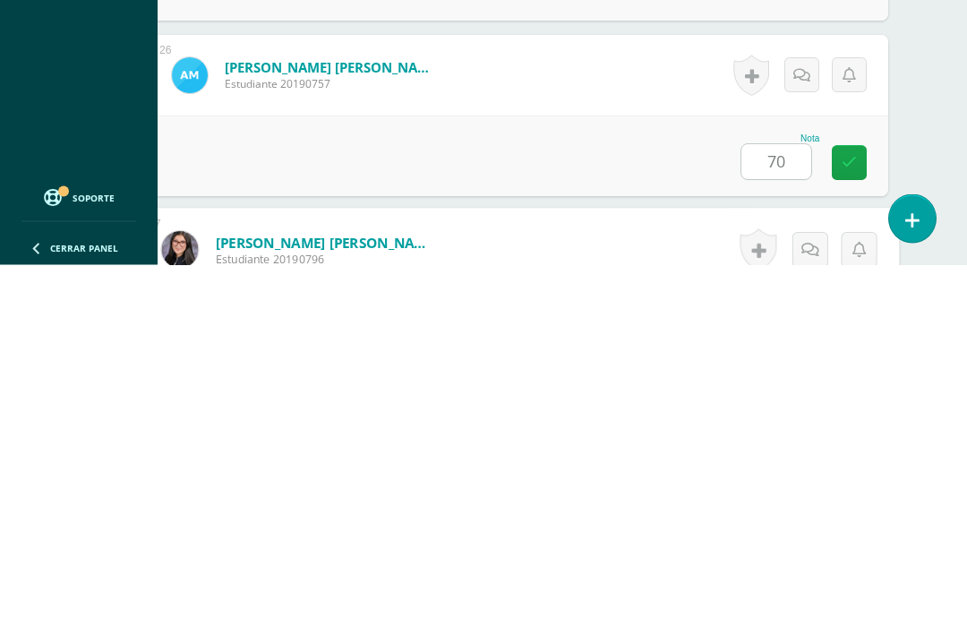
scroll to position [4776, 43]
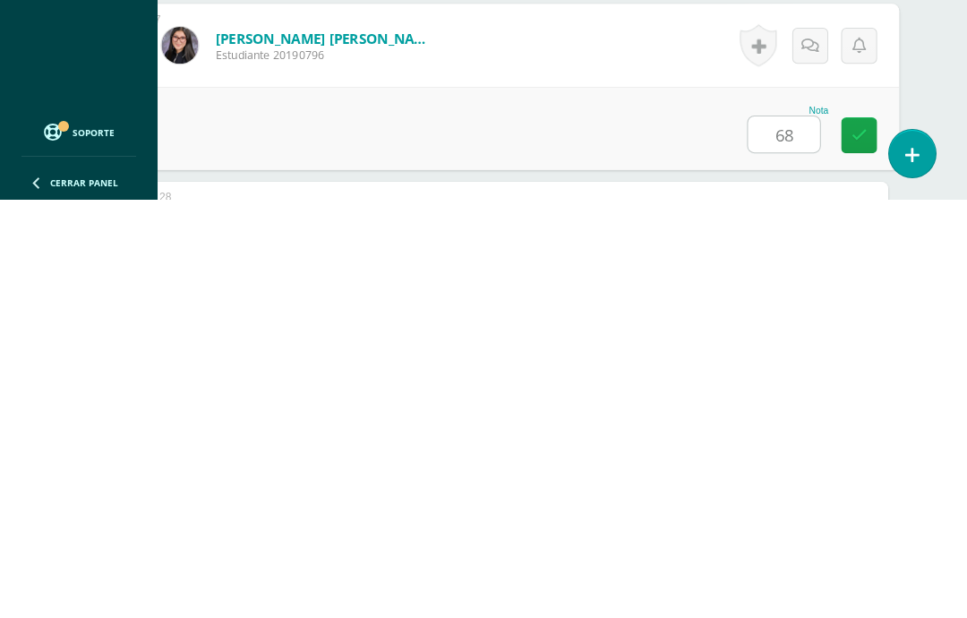
type input "68"
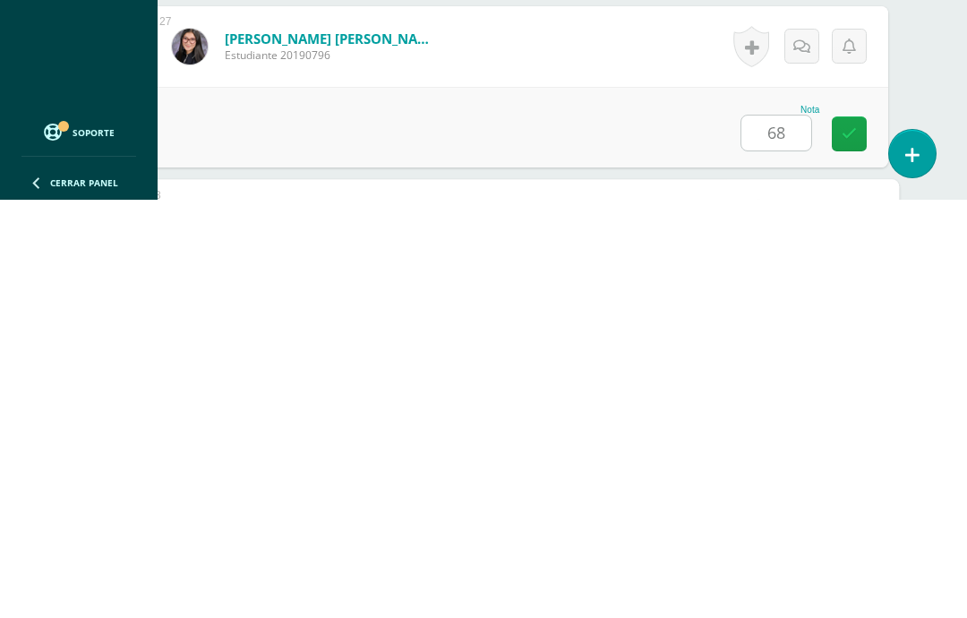
scroll to position [4952, 43]
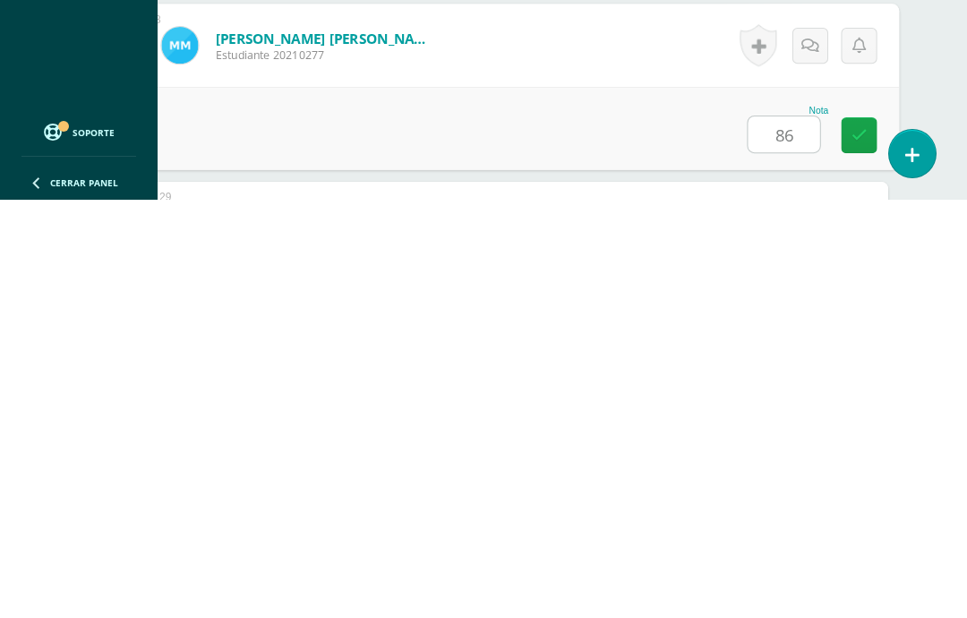
type input "86"
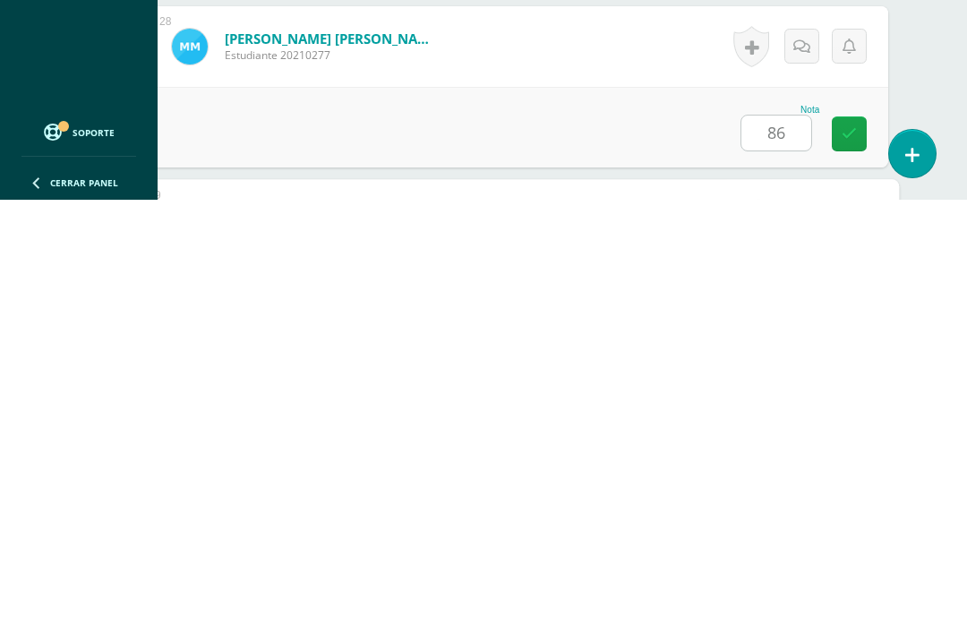
scroll to position [5127, 43]
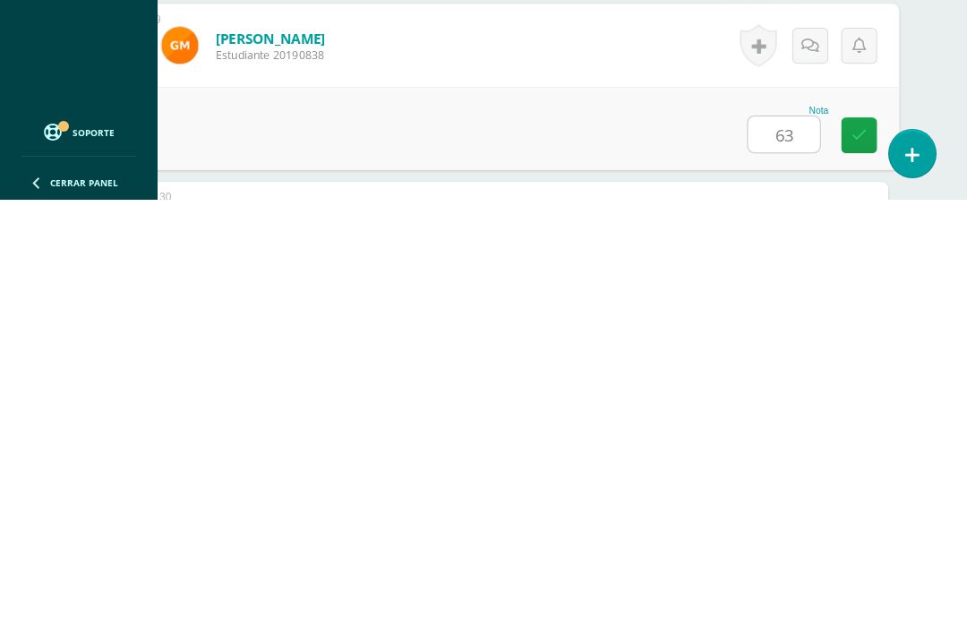
type input "63"
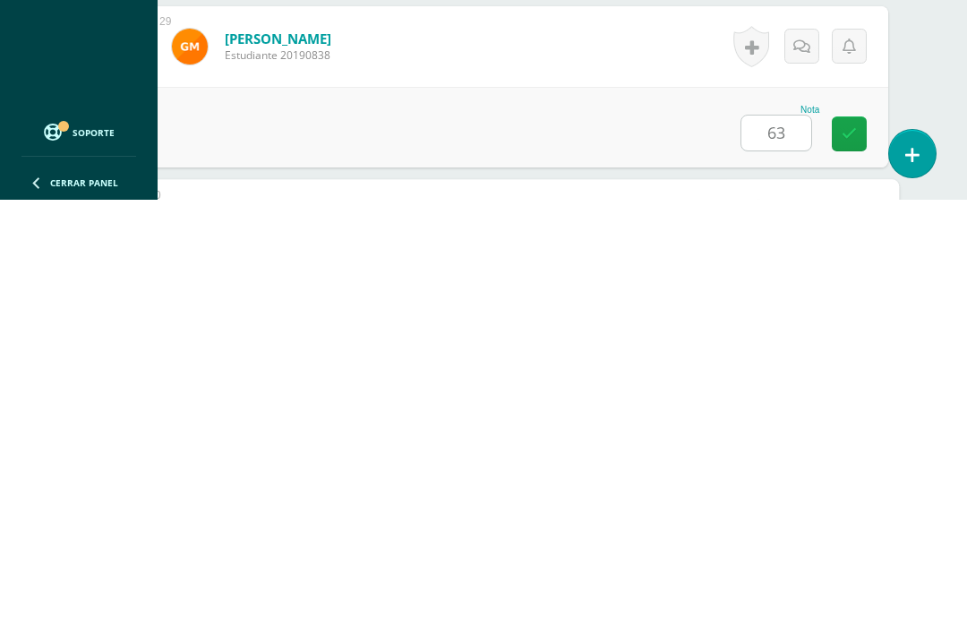
scroll to position [5303, 43]
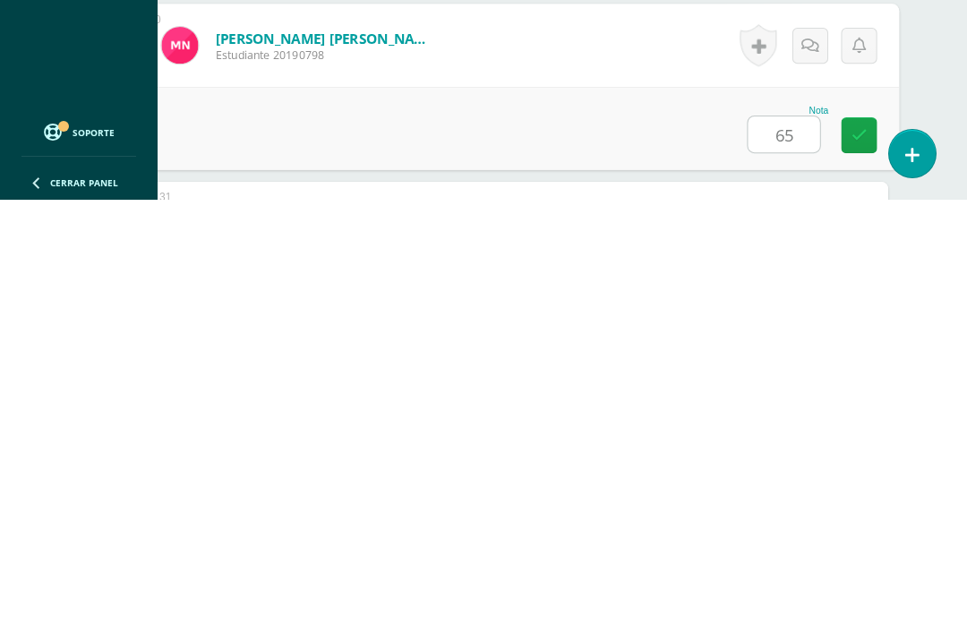
type input "65"
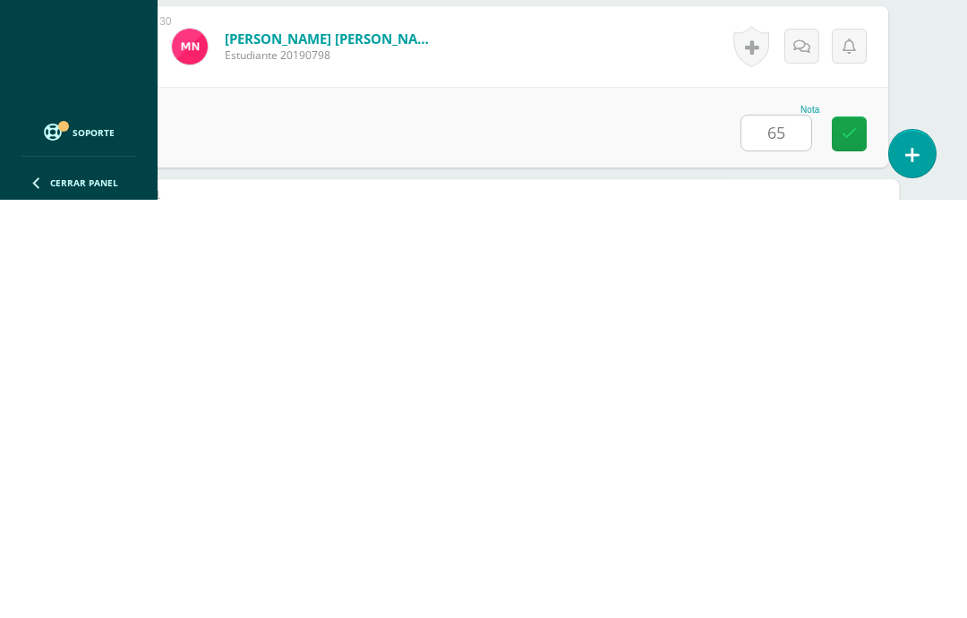
scroll to position [5478, 43]
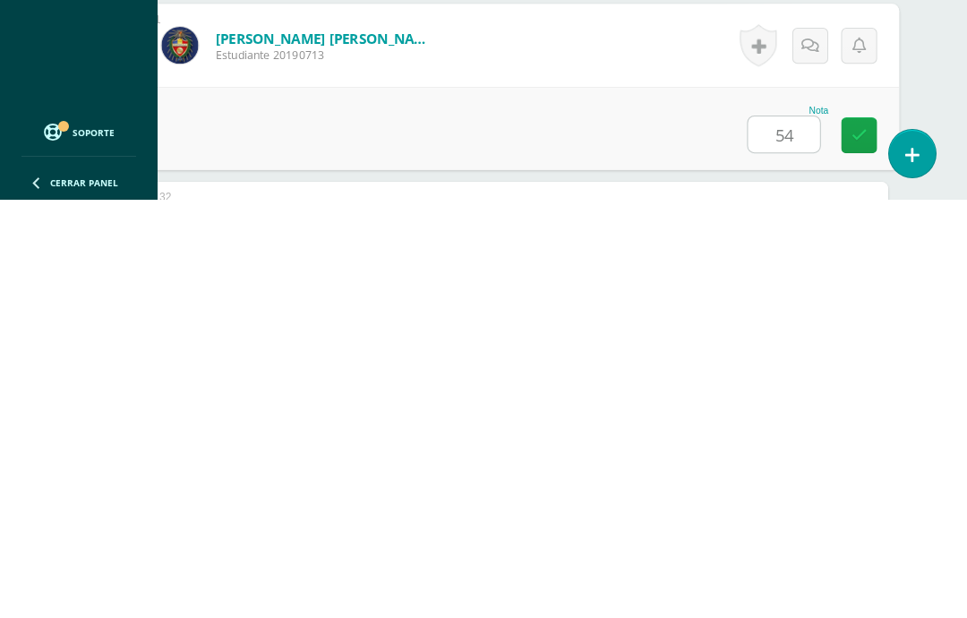
type input "54"
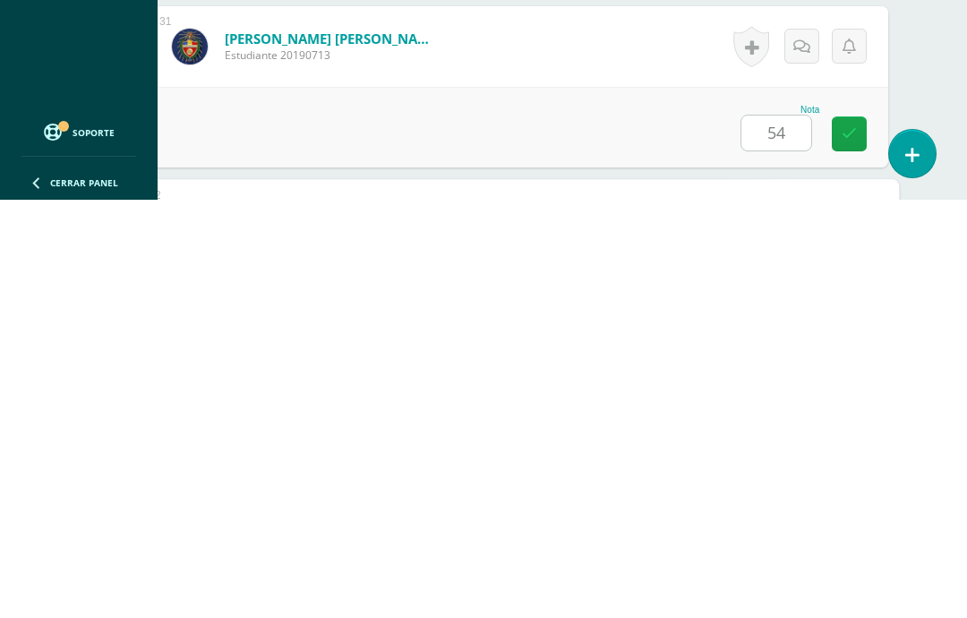
scroll to position [5654, 43]
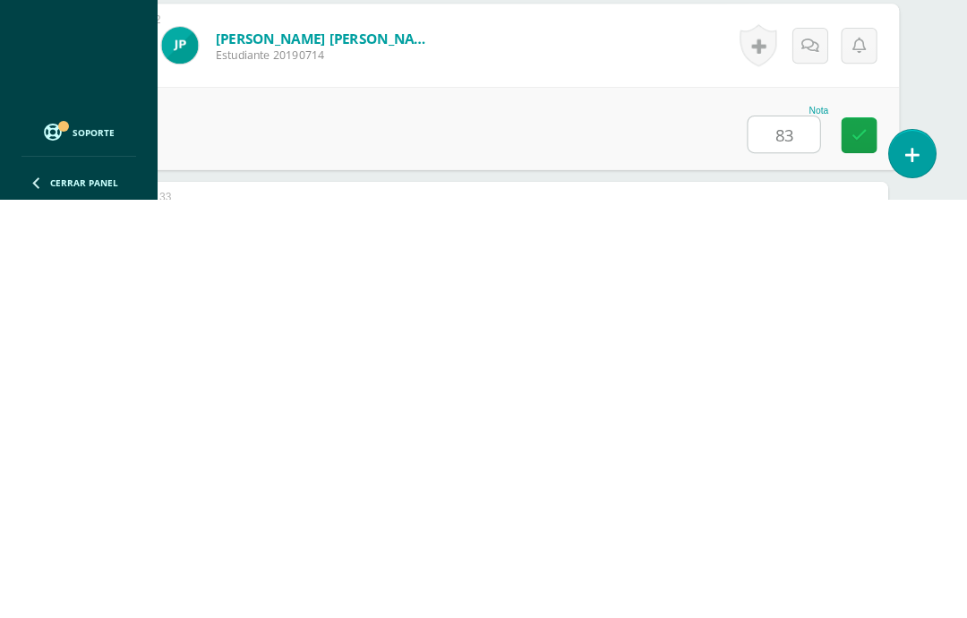
type input "83"
type input "56"
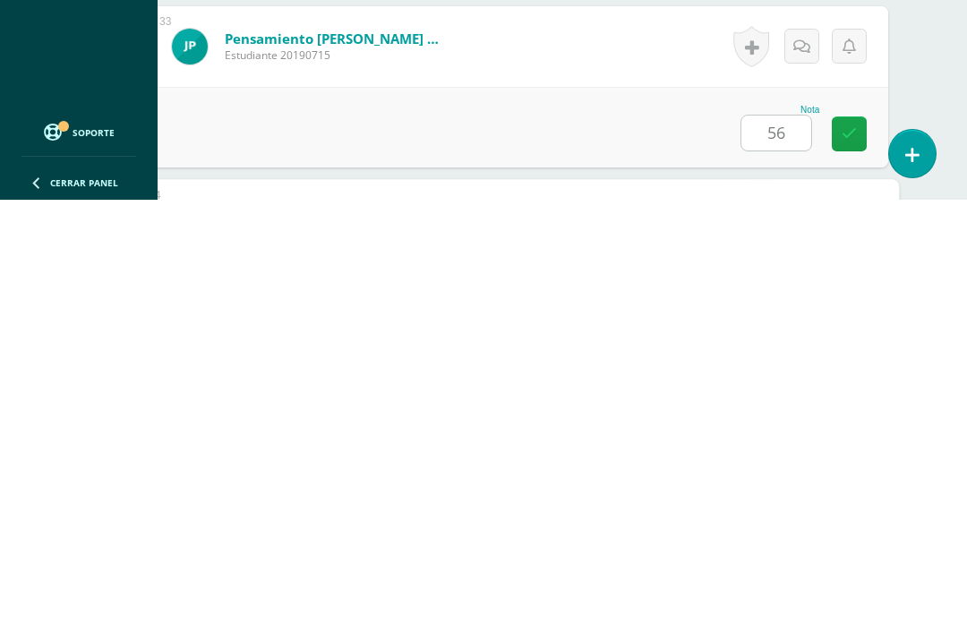
scroll to position [6005, 43]
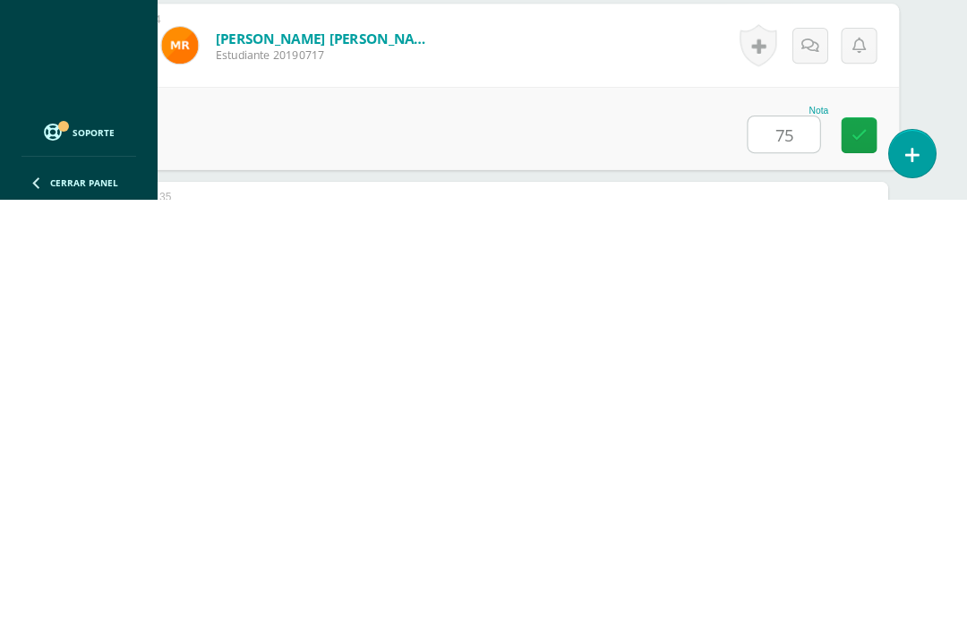
type input "75"
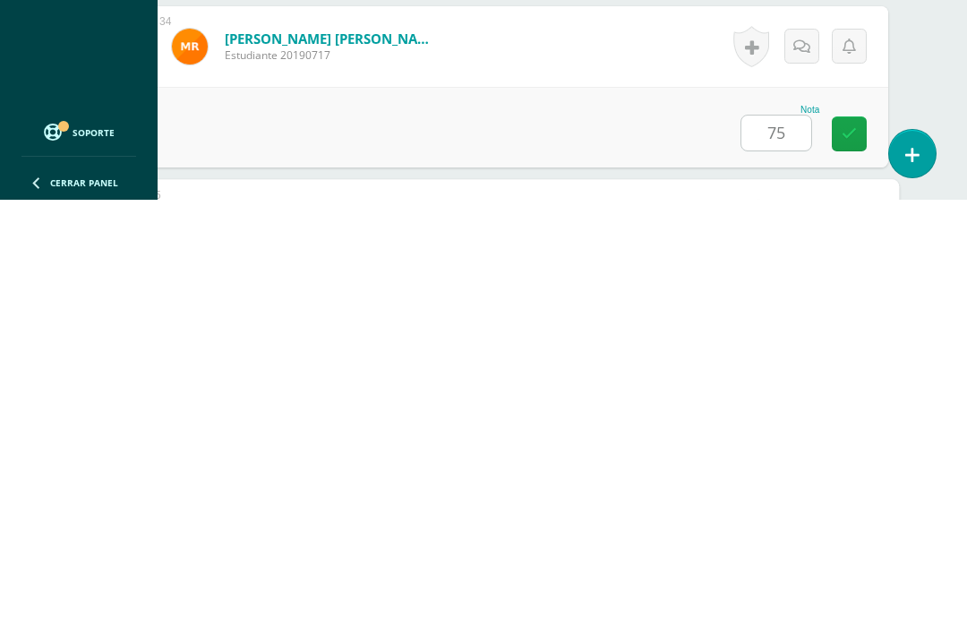
scroll to position [6180, 43]
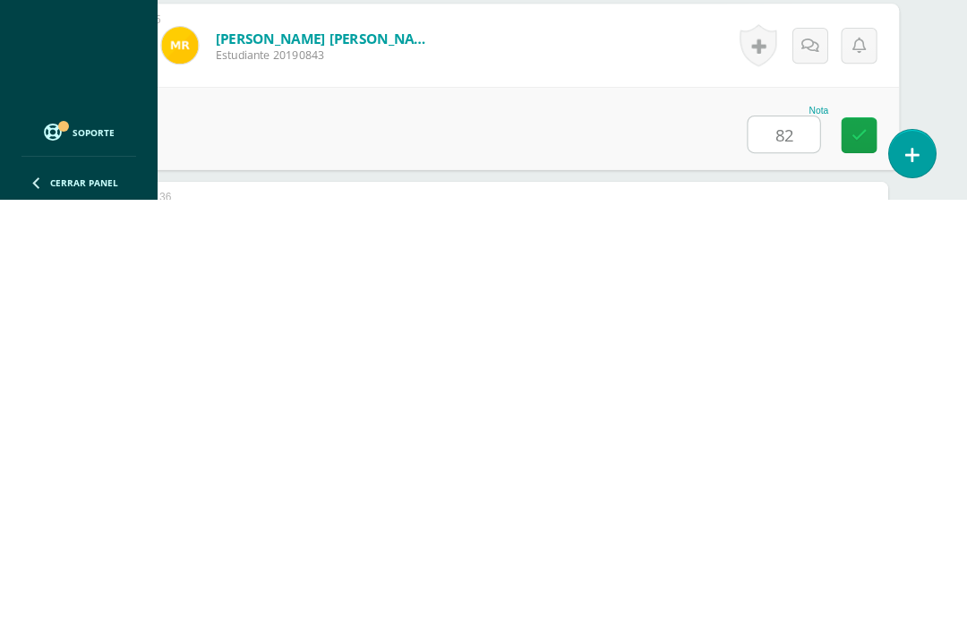
type input "82"
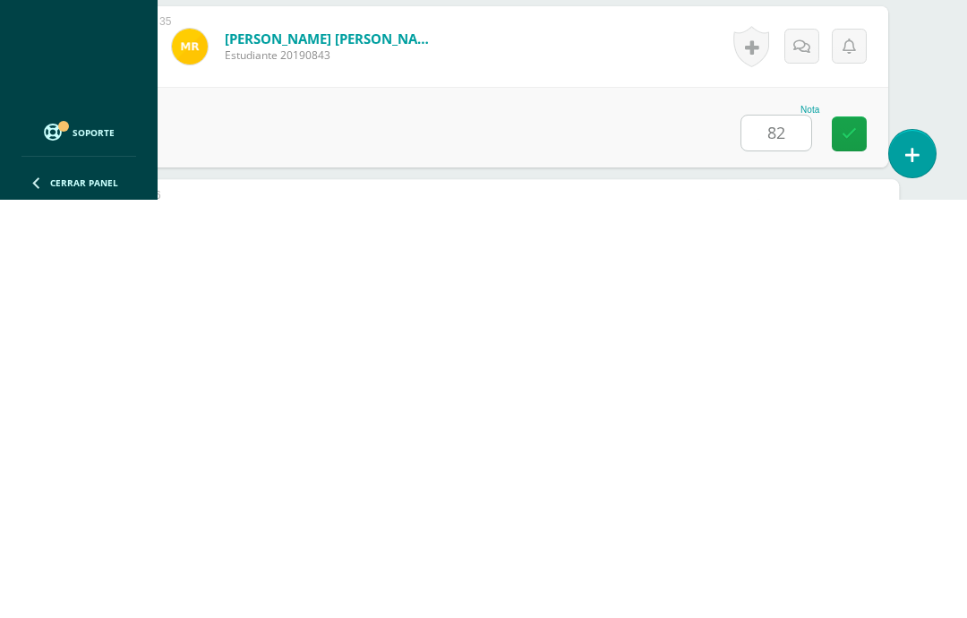
scroll to position [6355, 43]
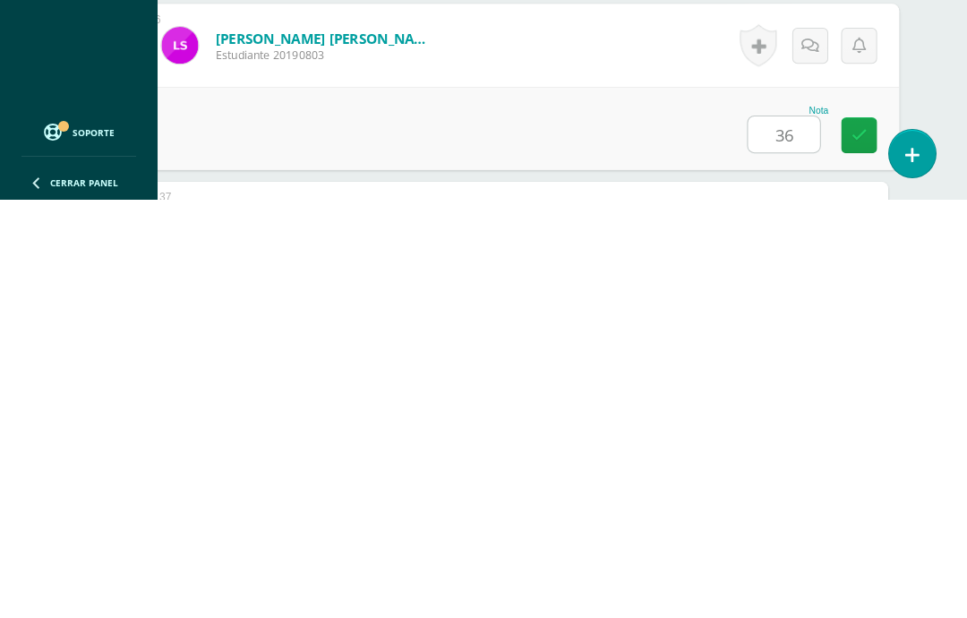
type input "36"
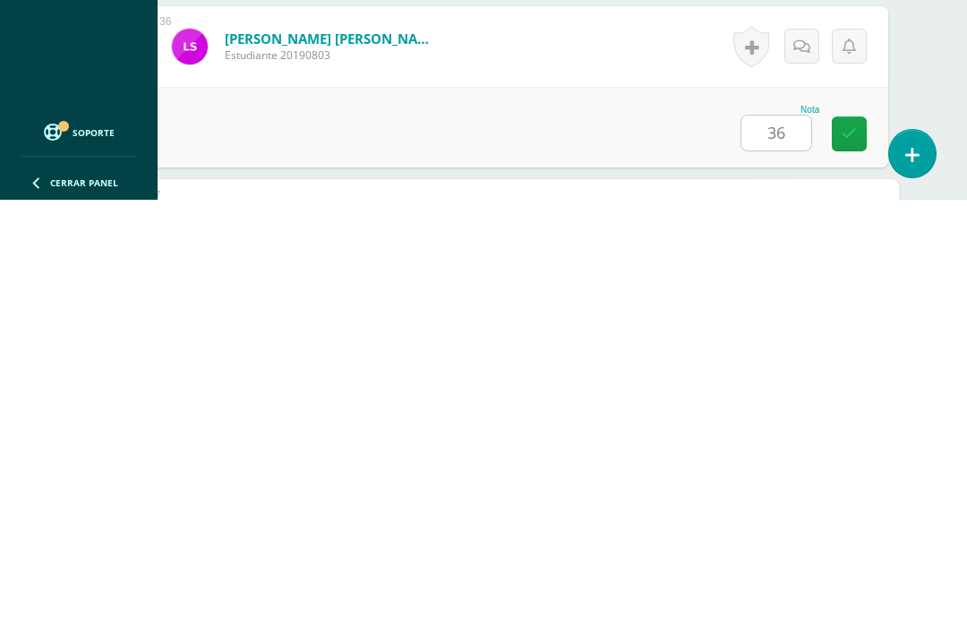
scroll to position [6531, 43]
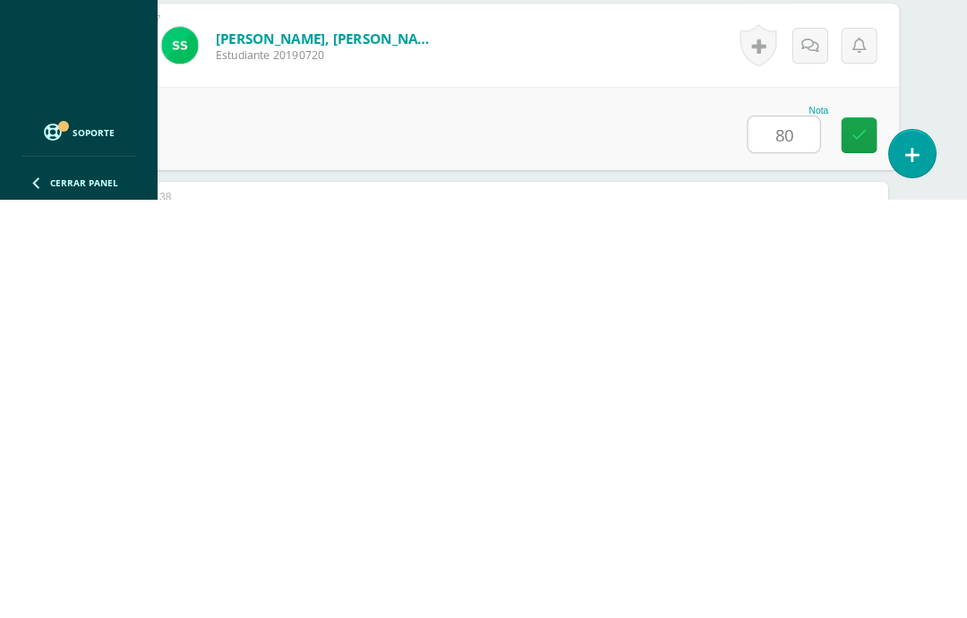
type input "80"
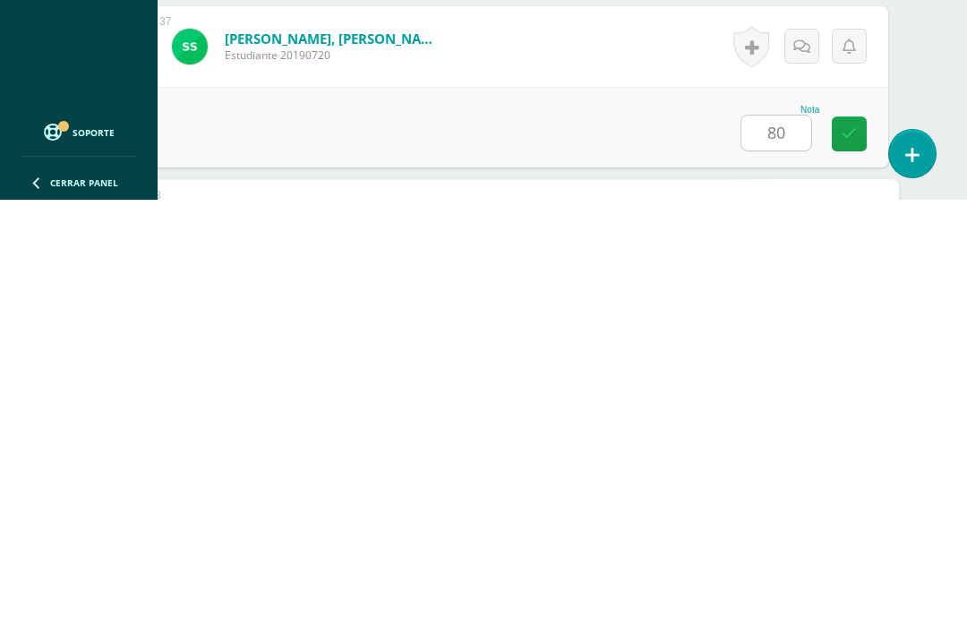
scroll to position [6706, 43]
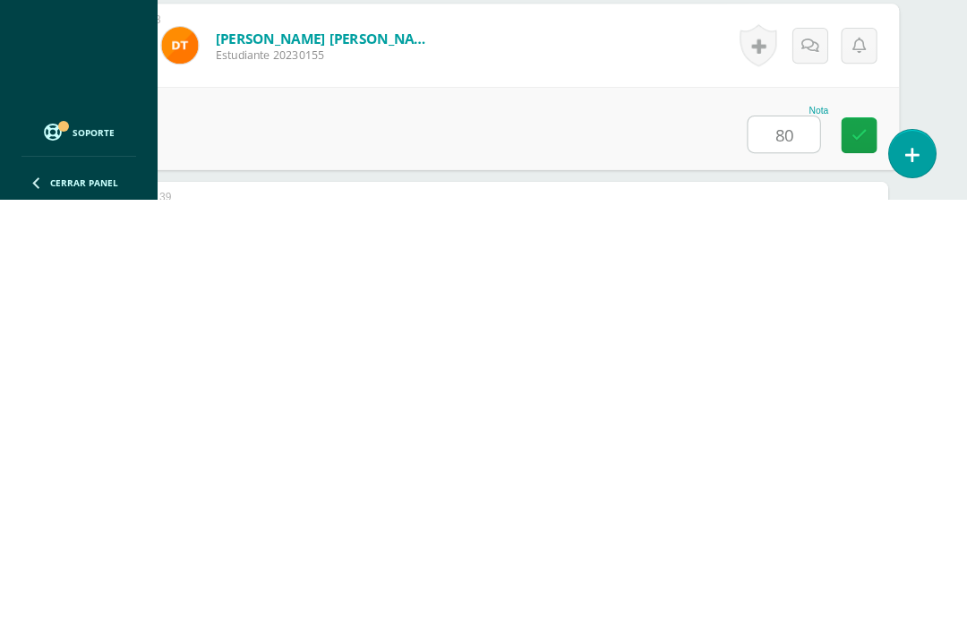
type input "80"
type input "71"
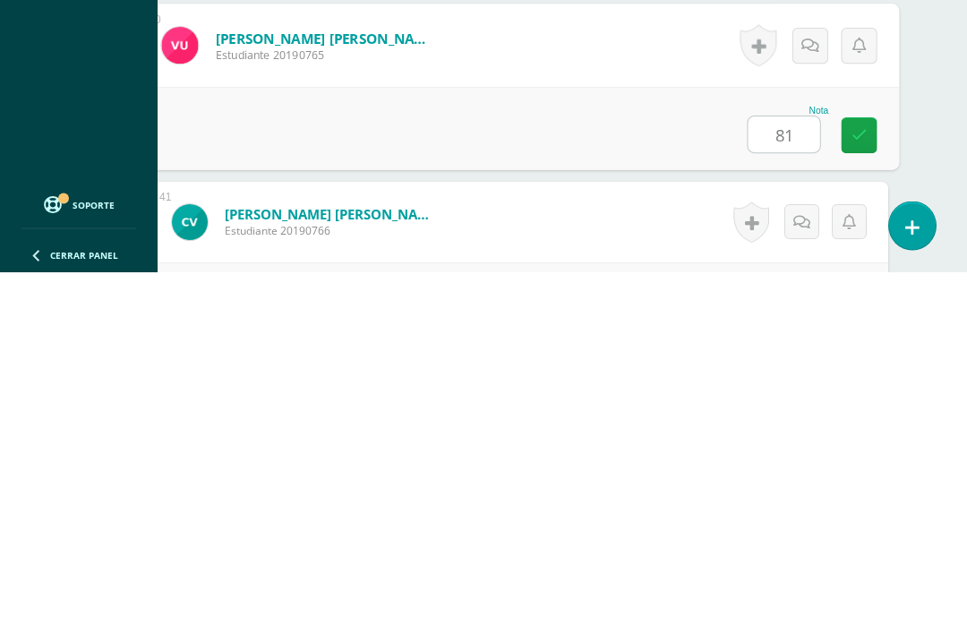
type input "81"
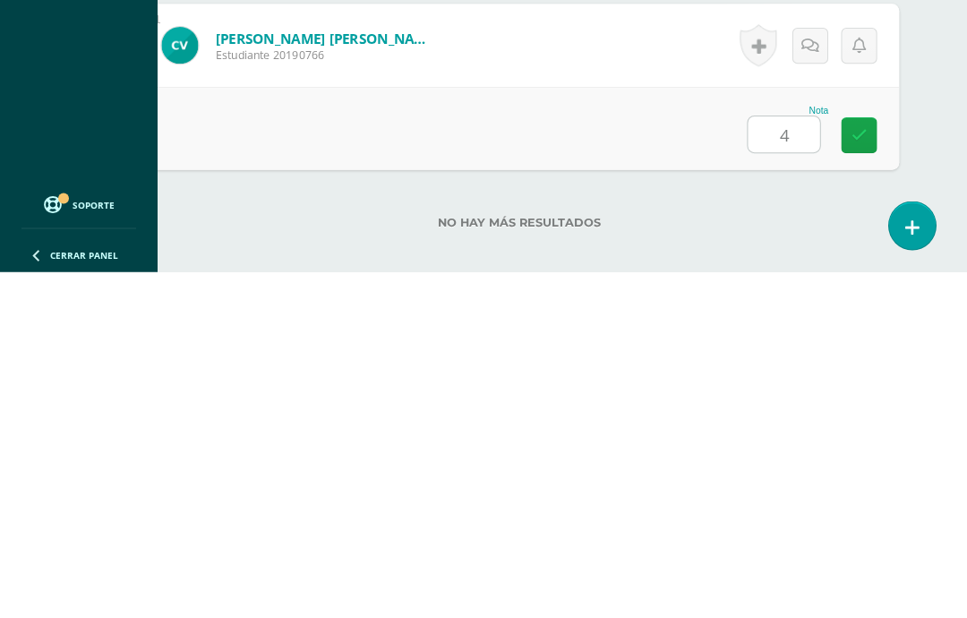
type input "48"
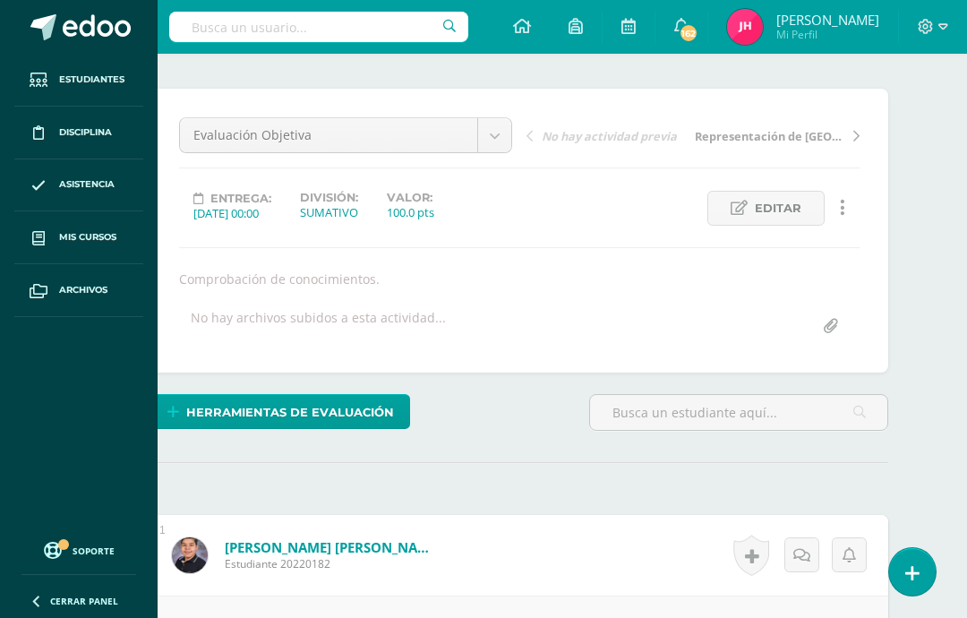
scroll to position [0, 43]
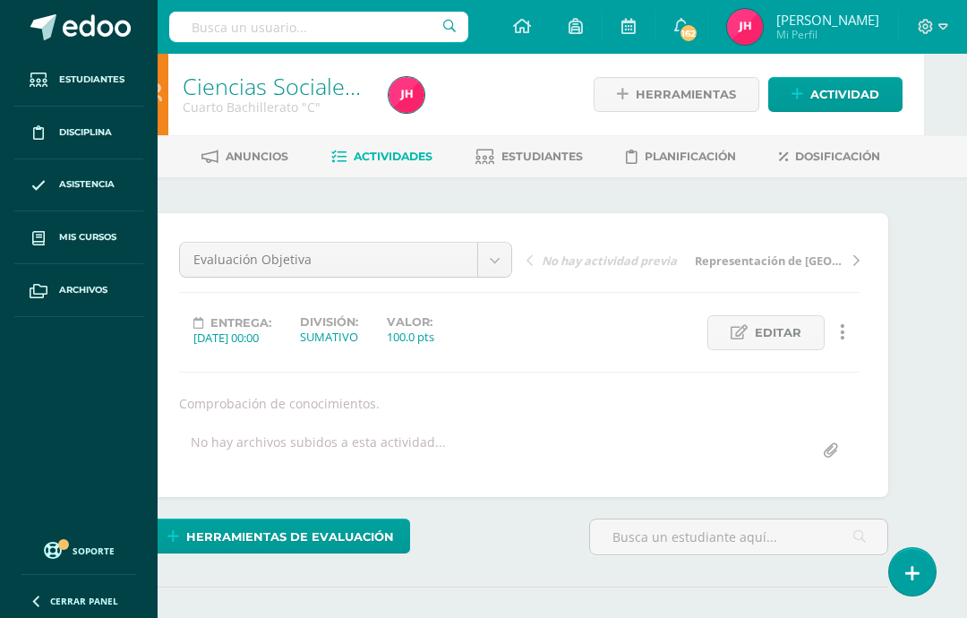
click at [547, 158] on span "Estudiantes" at bounding box center [541, 155] width 81 height 13
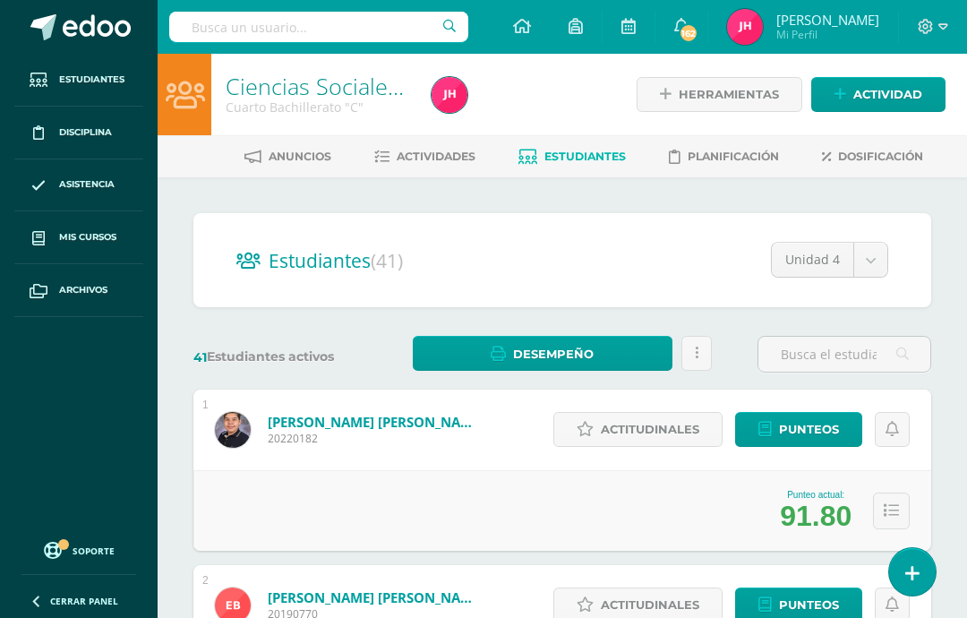
click at [599, 354] on link "Desempeño" at bounding box center [543, 353] width 260 height 35
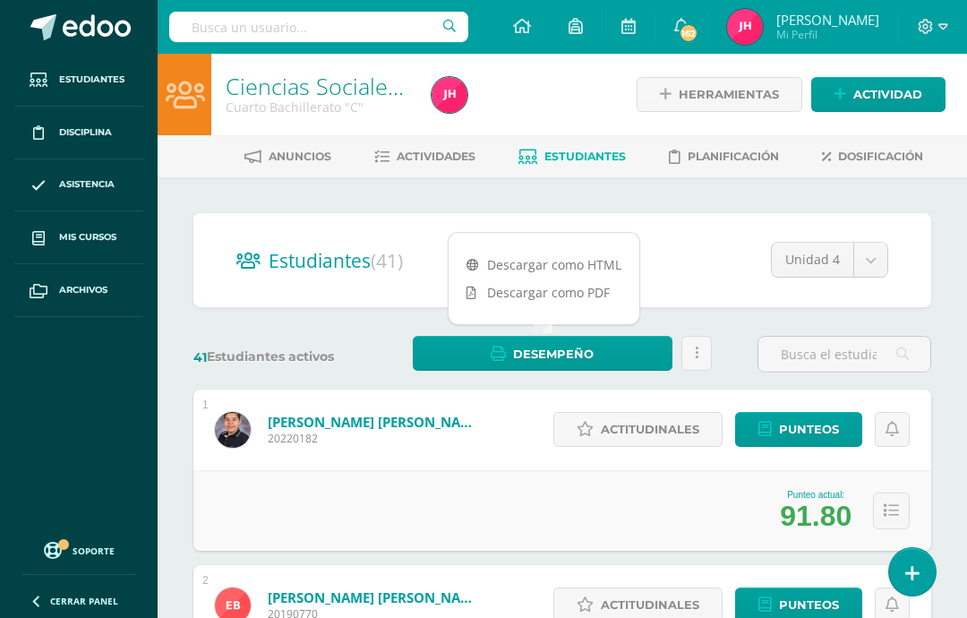
click at [595, 285] on link "Descargar como PDF" at bounding box center [543, 292] width 191 height 28
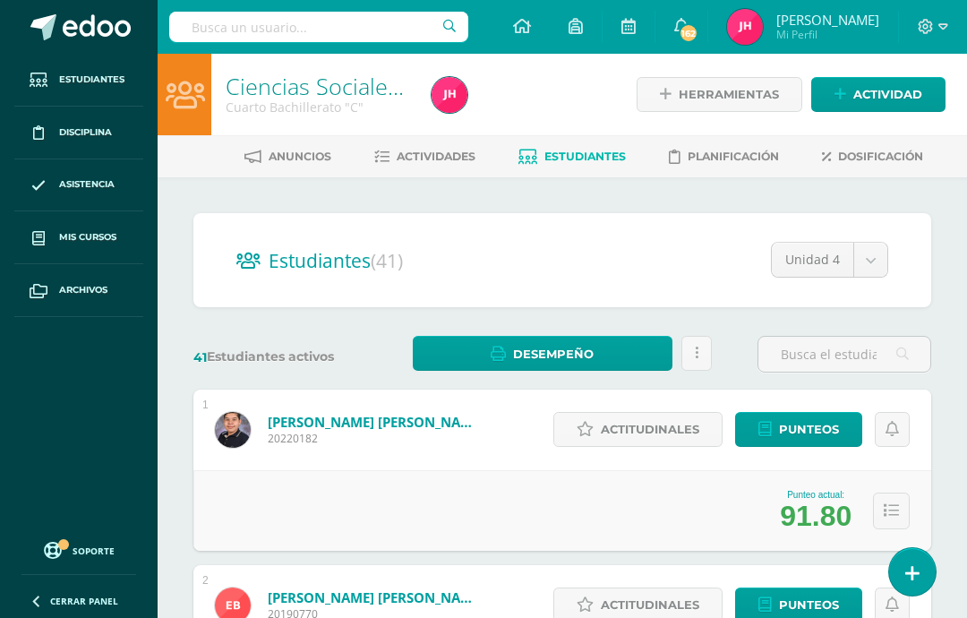
click at [694, 342] on link at bounding box center [696, 353] width 30 height 35
click at [603, 346] on link "Desempeño" at bounding box center [543, 353] width 260 height 35
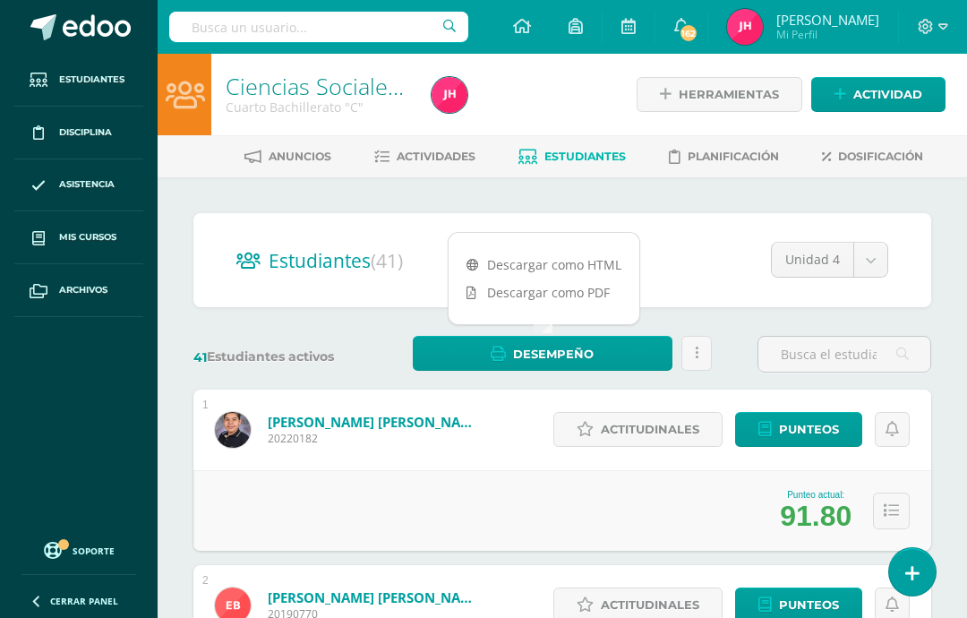
click at [588, 258] on link "Descargar como HTML" at bounding box center [543, 265] width 191 height 28
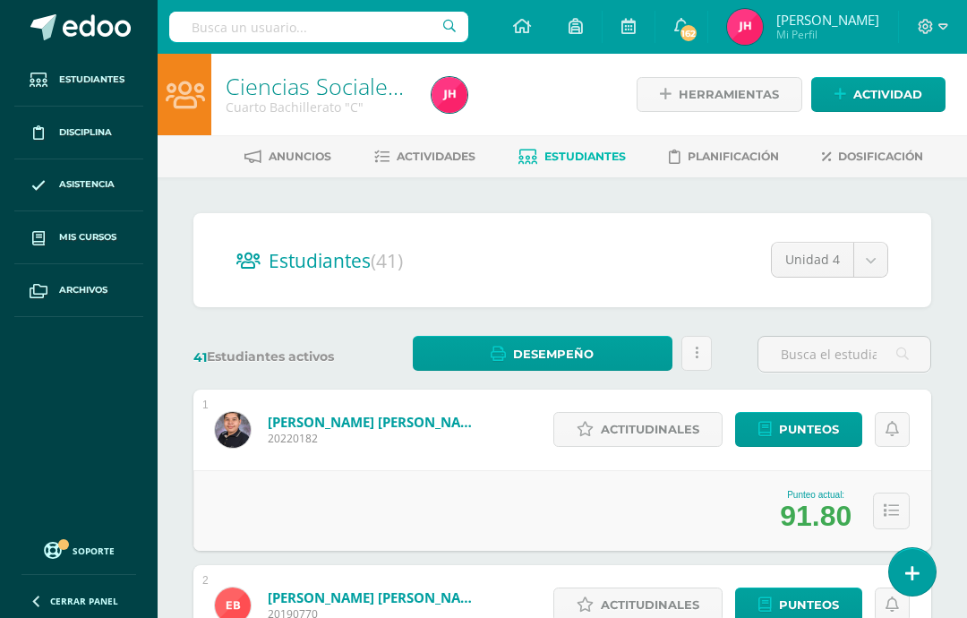
click at [350, 87] on link "Ciencias Sociales y Formación Ciudadana" at bounding box center [435, 86] width 419 height 30
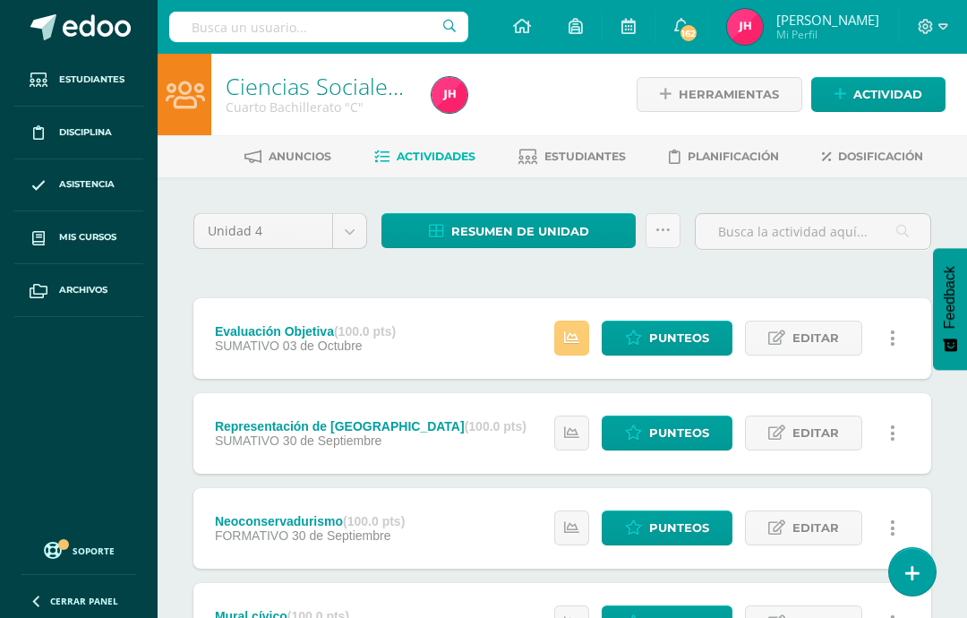
click at [587, 233] on span "Resumen de unidad" at bounding box center [520, 231] width 138 height 33
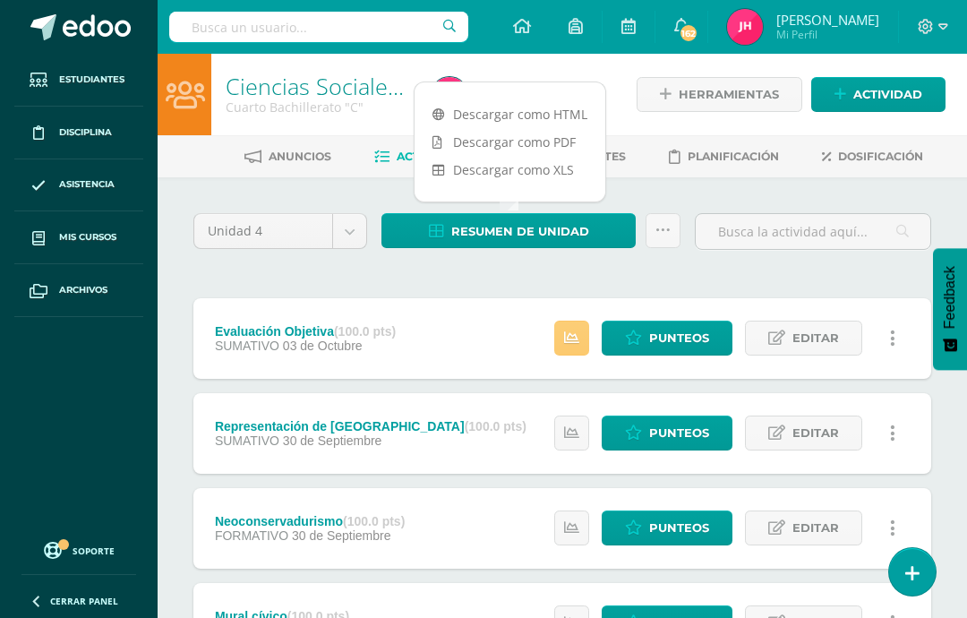
click at [554, 141] on link "Descargar como PDF" at bounding box center [509, 142] width 191 height 28
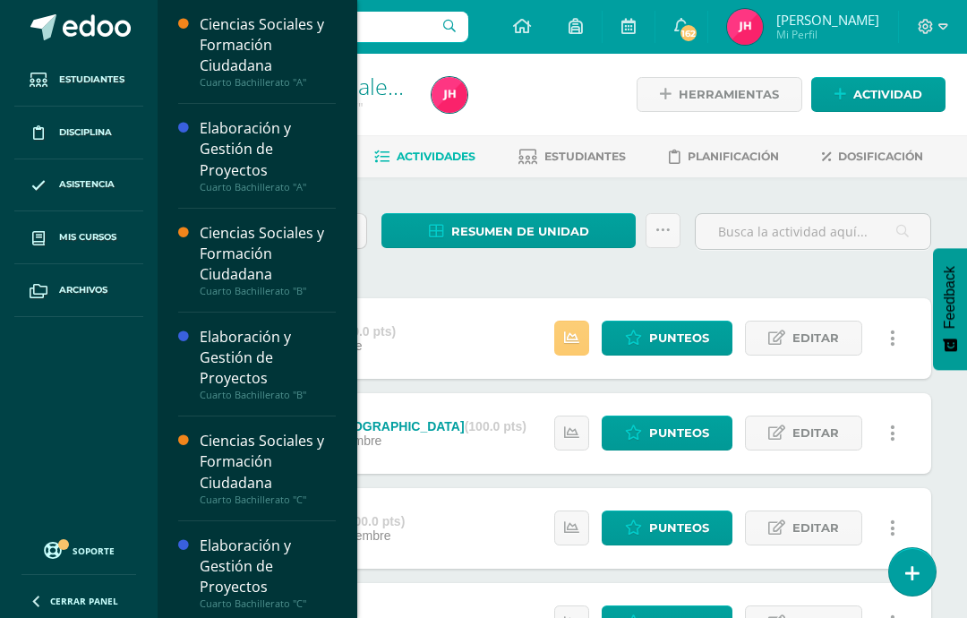
click at [89, 231] on span "Mis cursos" at bounding box center [87, 237] width 57 height 14
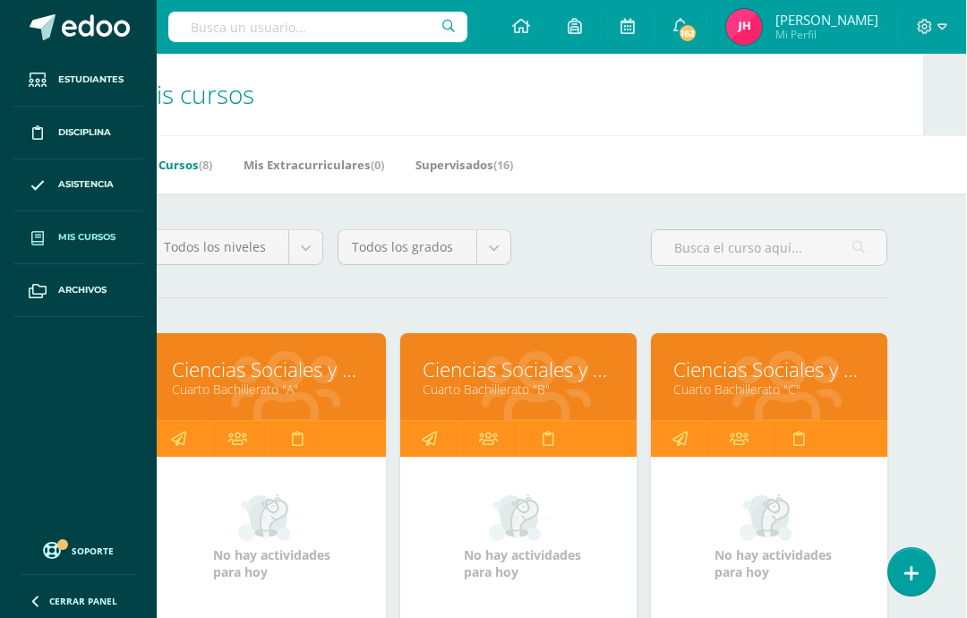
scroll to position [23, 43]
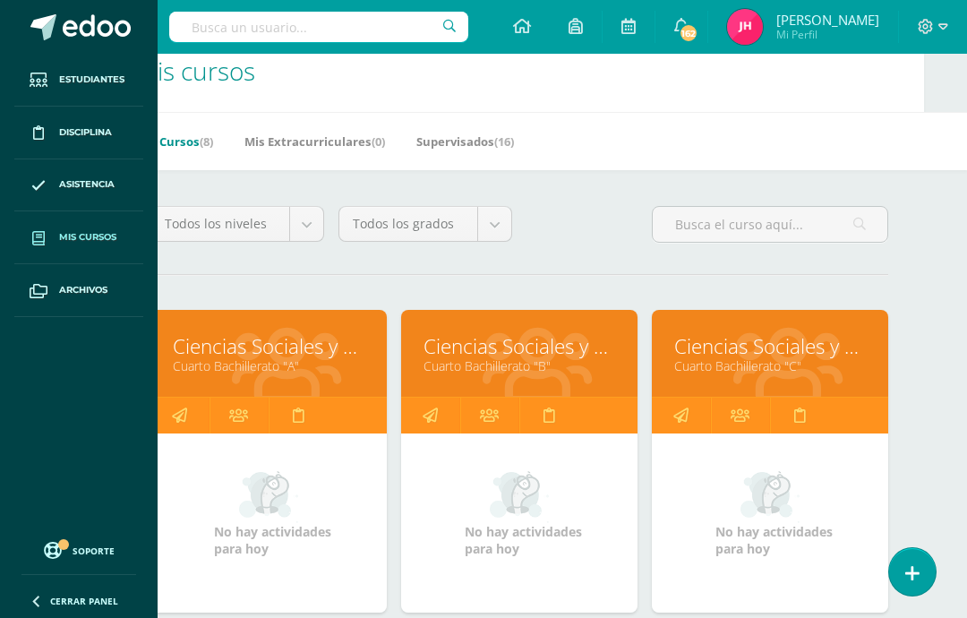
click at [289, 374] on link "Cuarto Bachillerato "A"" at bounding box center [269, 365] width 192 height 17
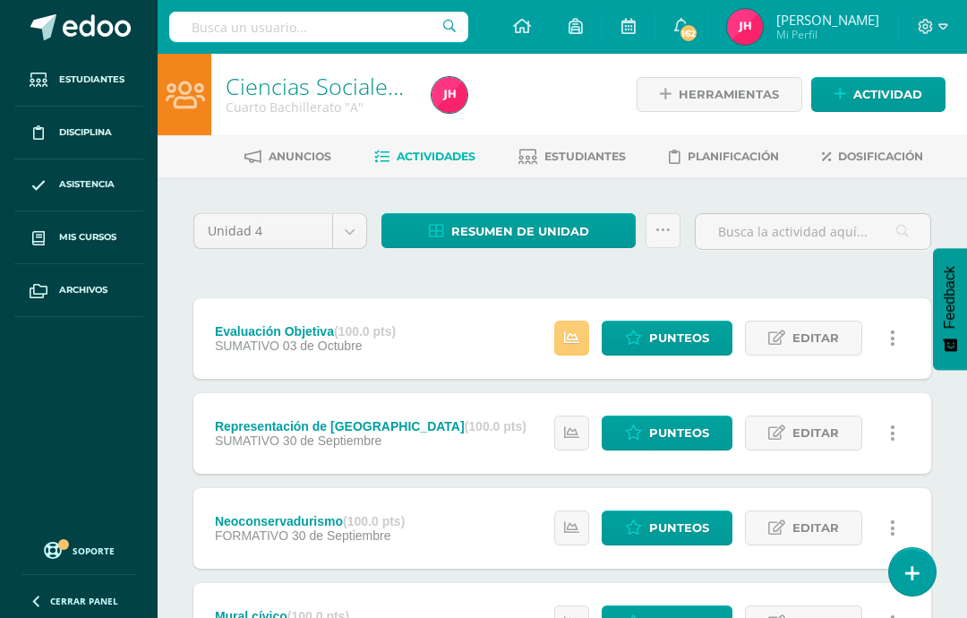
click at [568, 225] on span "Resumen de unidad" at bounding box center [520, 231] width 138 height 33
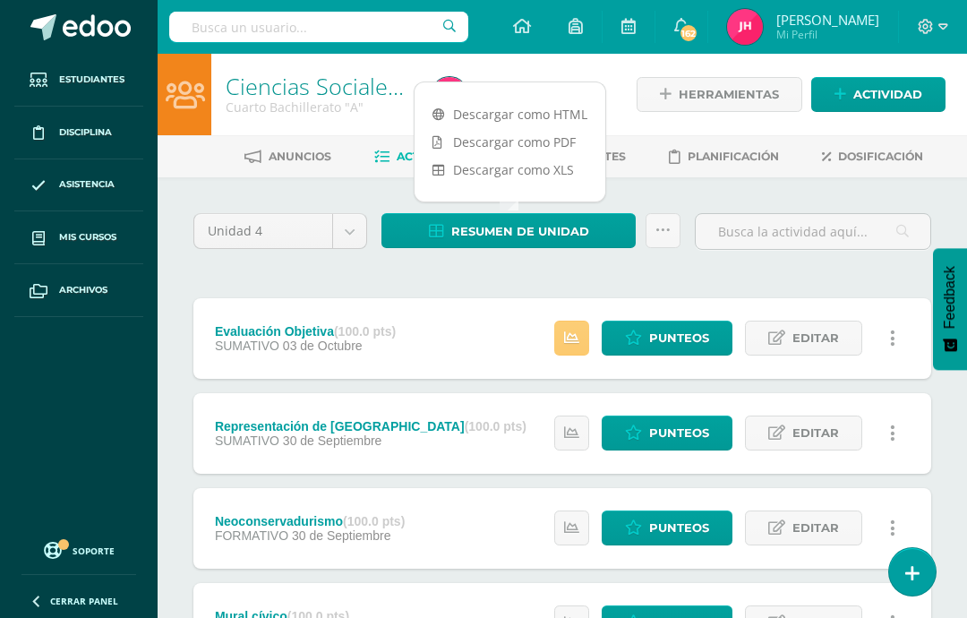
click at [562, 147] on link "Descargar como PDF" at bounding box center [509, 142] width 191 height 28
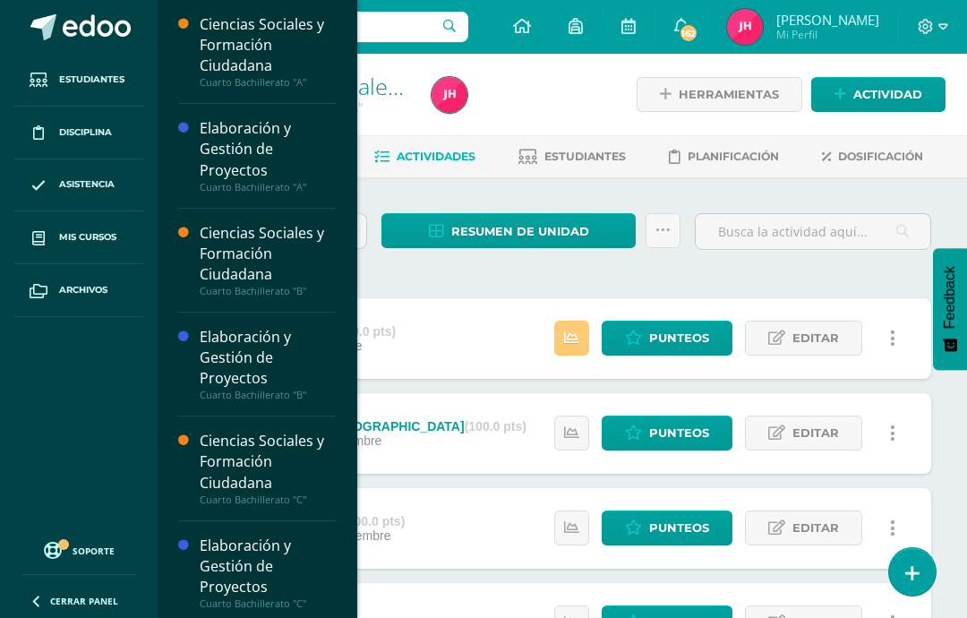
click at [89, 240] on span "Mis cursos" at bounding box center [87, 237] width 57 height 14
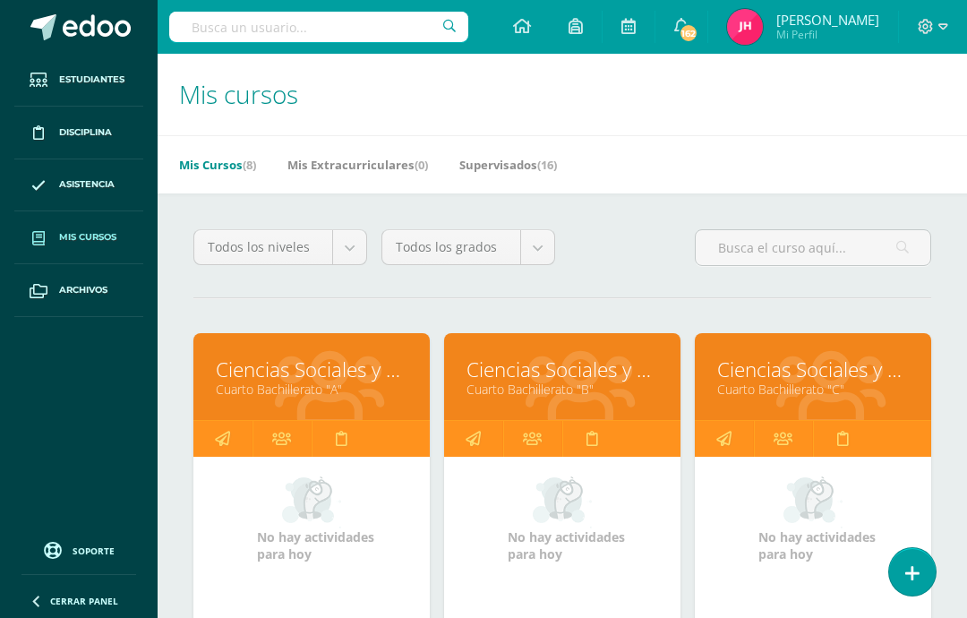
click at [561, 372] on link "Ciencias Sociales y Formación Ciudadana" at bounding box center [562, 369] width 192 height 28
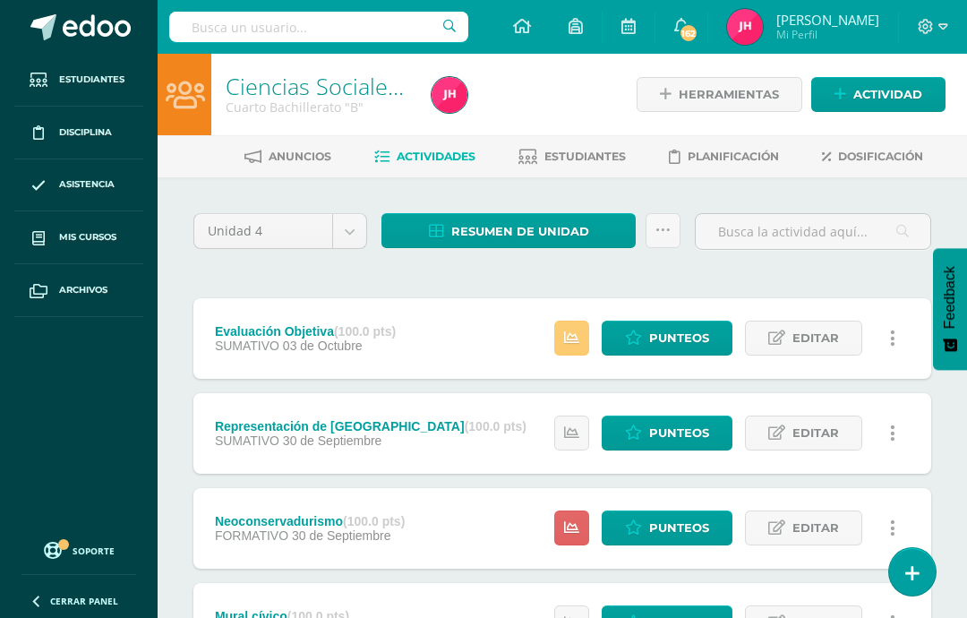
click at [560, 225] on span "Resumen de unidad" at bounding box center [520, 231] width 138 height 33
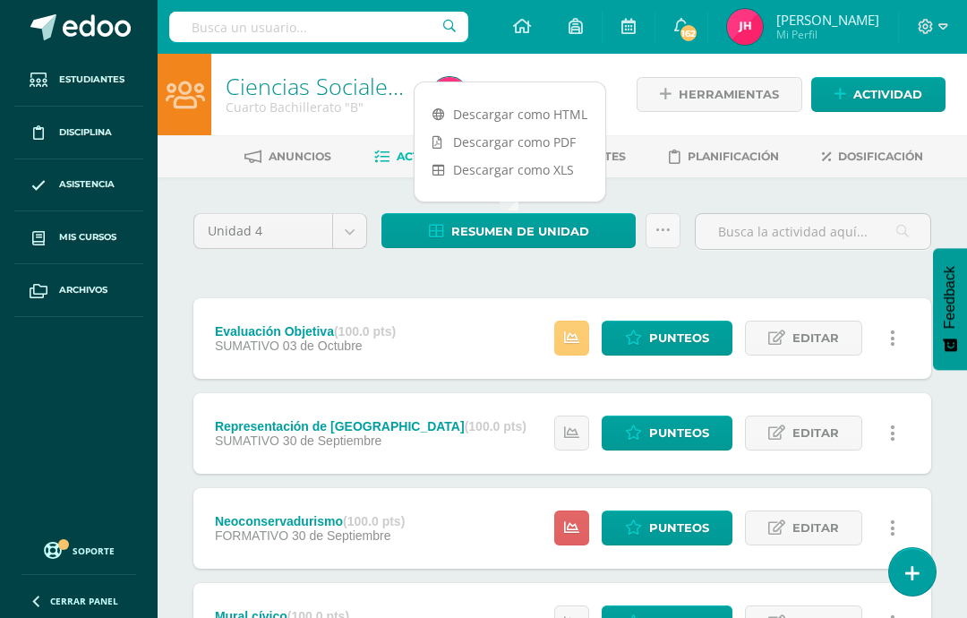
click at [568, 138] on link "Descargar como PDF" at bounding box center [509, 142] width 191 height 28
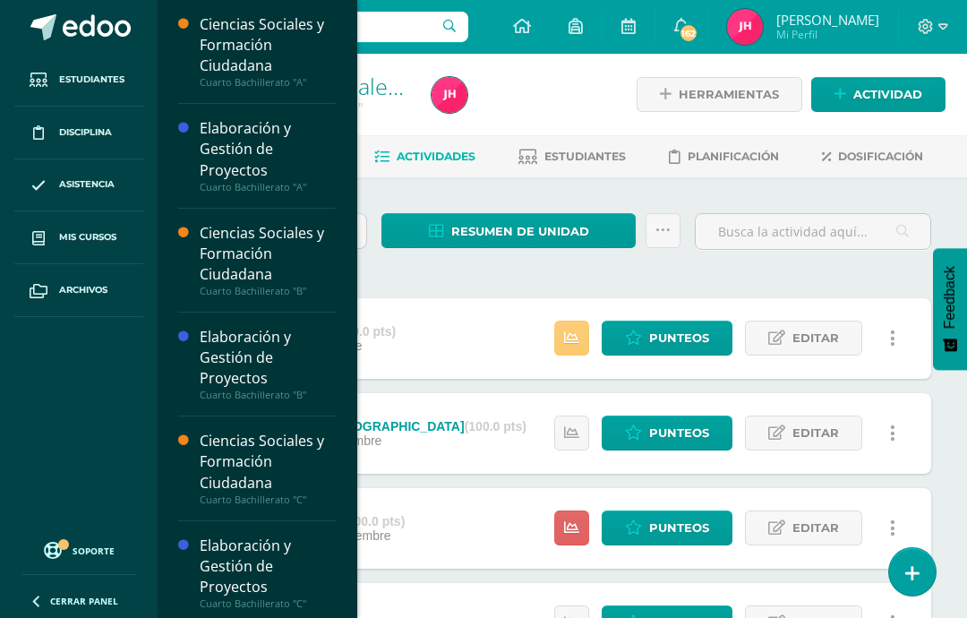
click at [88, 238] on span "Mis cursos" at bounding box center [87, 237] width 57 height 14
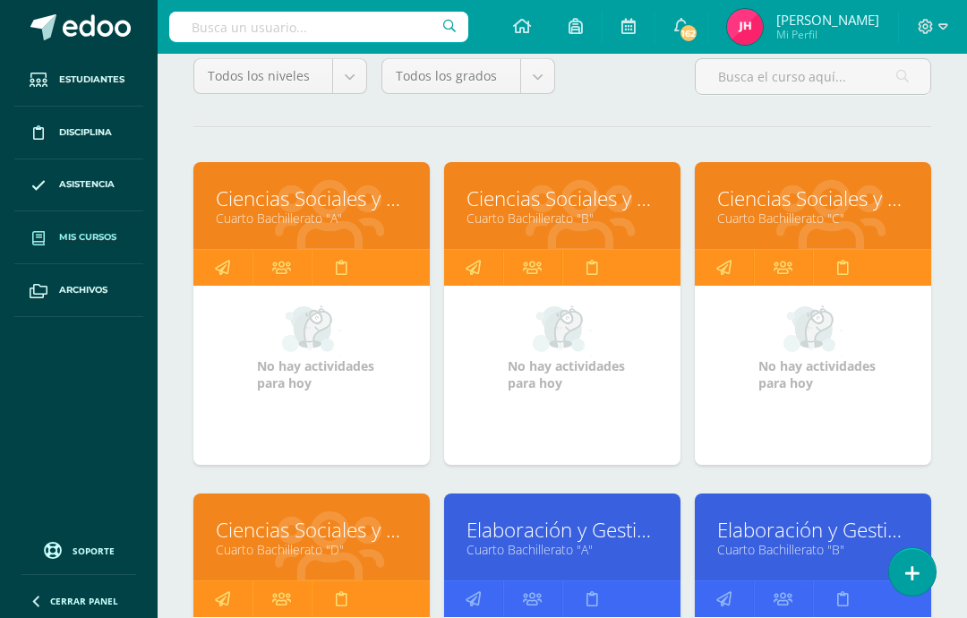
scroll to position [210, 0]
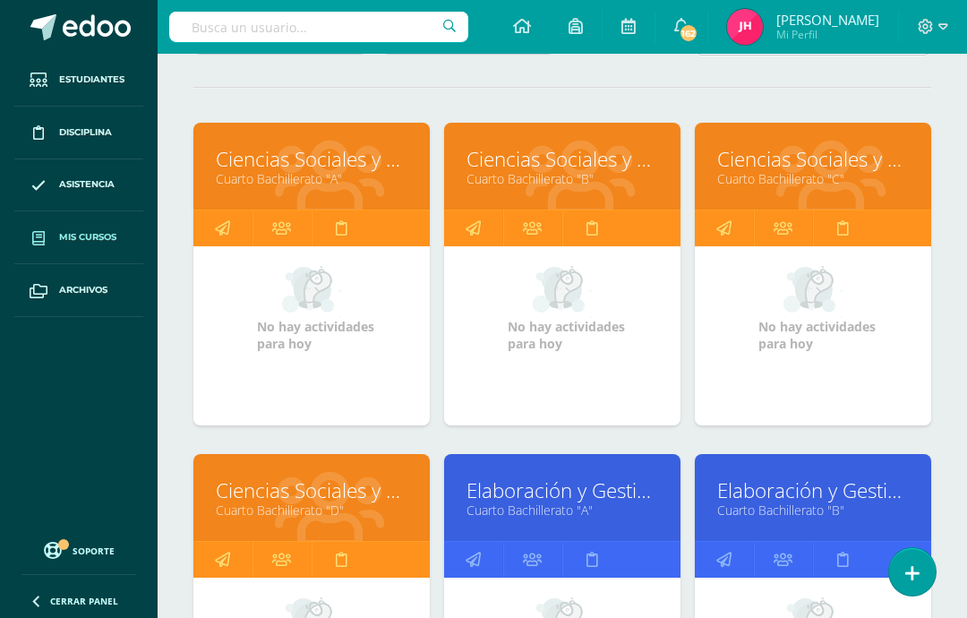
click at [378, 500] on link "Ciencias Sociales y Formación Ciudadana" at bounding box center [312, 490] width 192 height 28
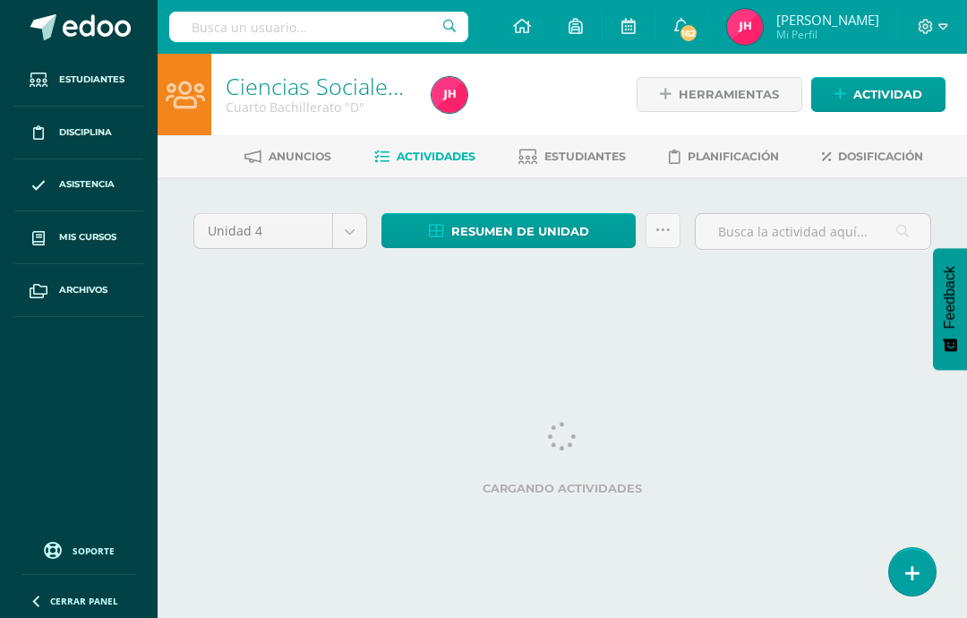
click at [573, 227] on span "Resumen de unidad" at bounding box center [520, 231] width 138 height 33
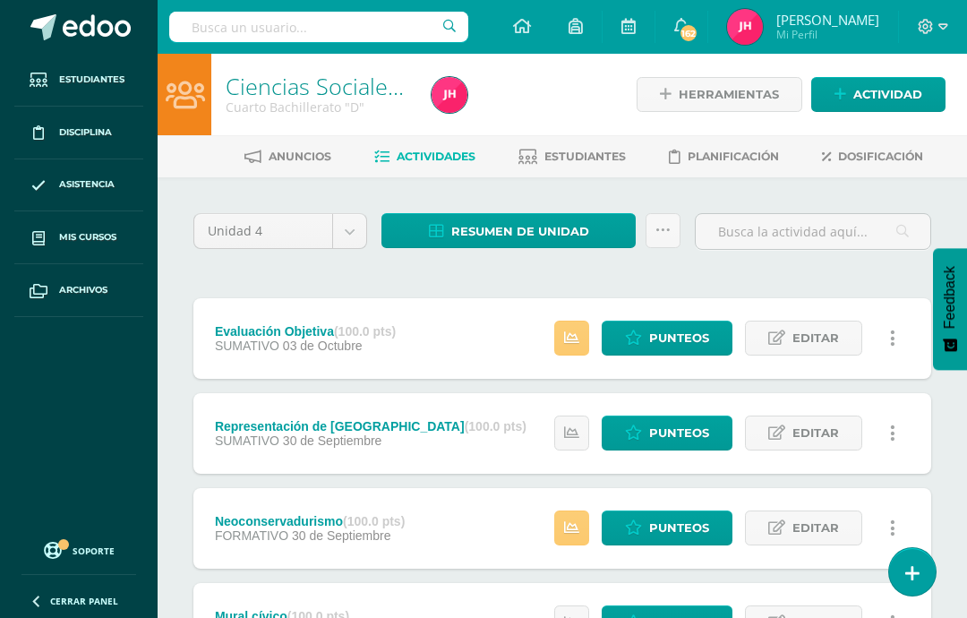
click at [553, 232] on span "Resumen de unidad" at bounding box center [520, 231] width 138 height 33
click at [576, 235] on span "Resumen de unidad" at bounding box center [520, 231] width 138 height 33
click at [556, 215] on span "Resumen de unidad" at bounding box center [520, 231] width 138 height 33
click at [543, 207] on div "Unidad 4 Unidad 1 Unidad 2 Unidad 3 Unidad 4 Resumen de unidad Subir actividade…" at bounding box center [562, 622] width 809 height 890
click at [539, 218] on span "Resumen de unidad" at bounding box center [520, 231] width 138 height 33
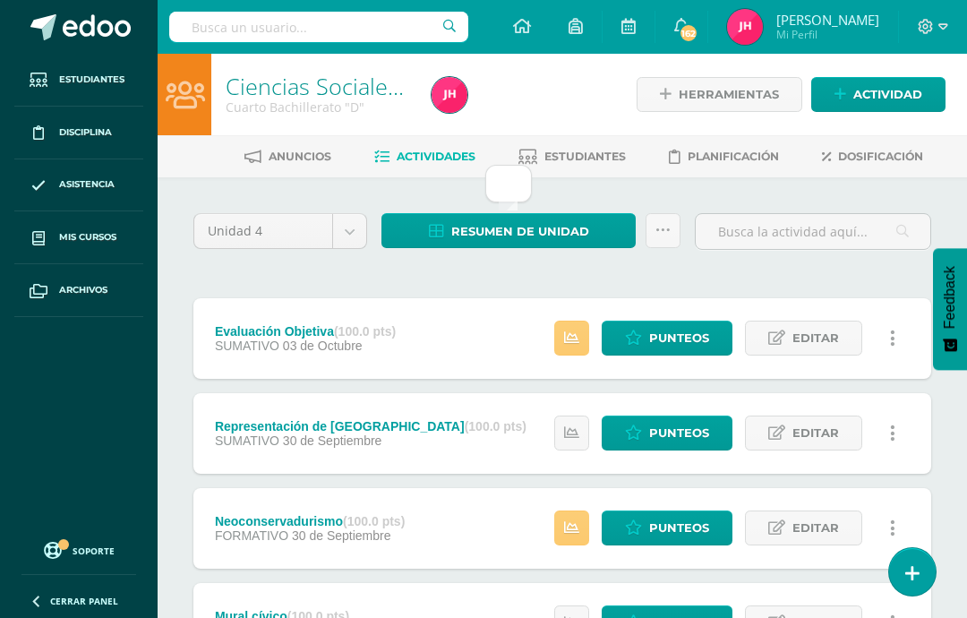
click at [525, 220] on span "Resumen de unidad" at bounding box center [520, 231] width 138 height 33
click at [92, 235] on span "Mis cursos" at bounding box center [87, 237] width 57 height 14
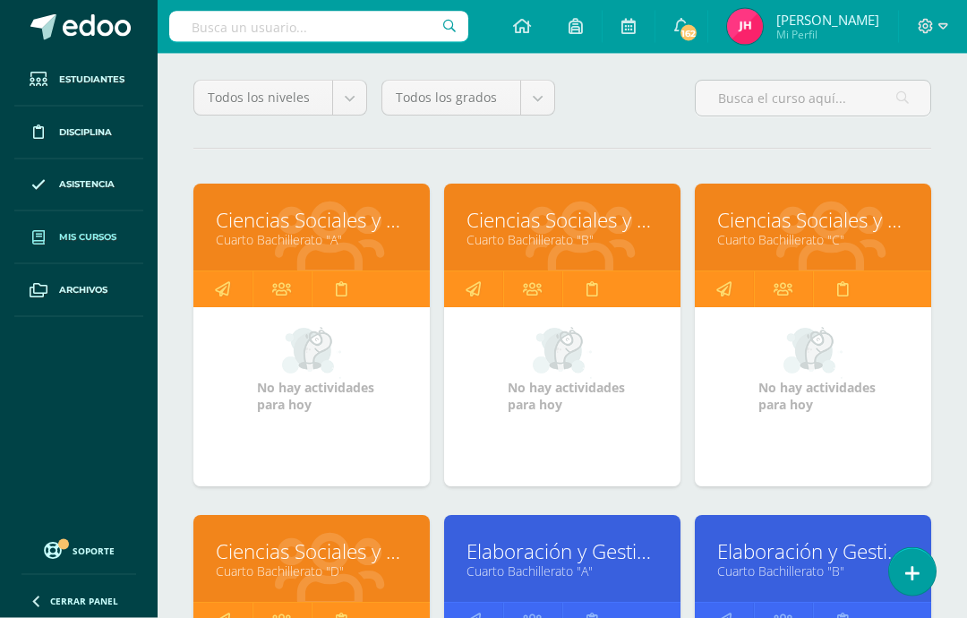
scroll to position [180, 0]
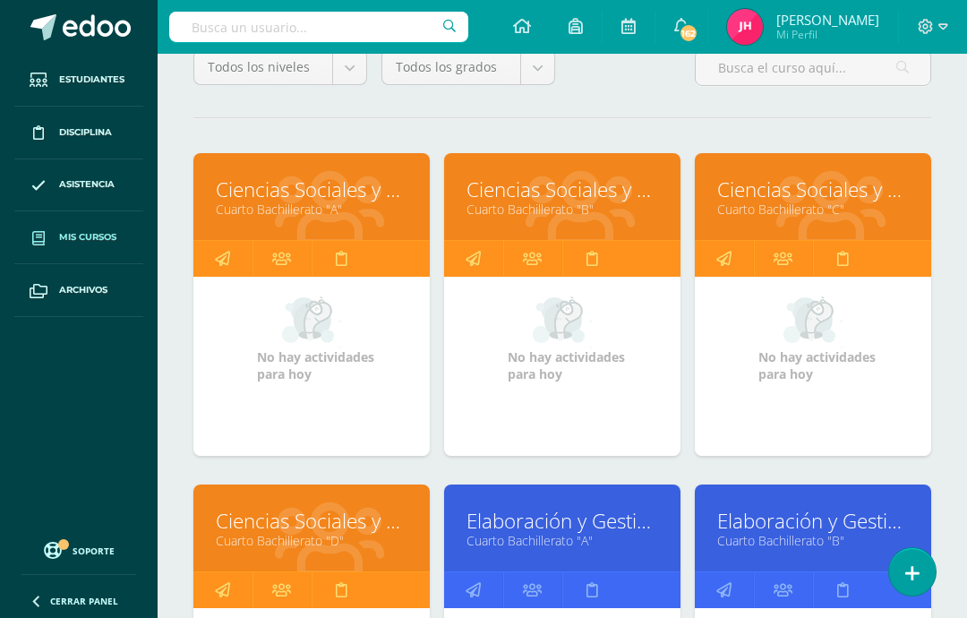
click at [347, 539] on link "Cuarto Bachillerato "D"" at bounding box center [312, 540] width 192 height 17
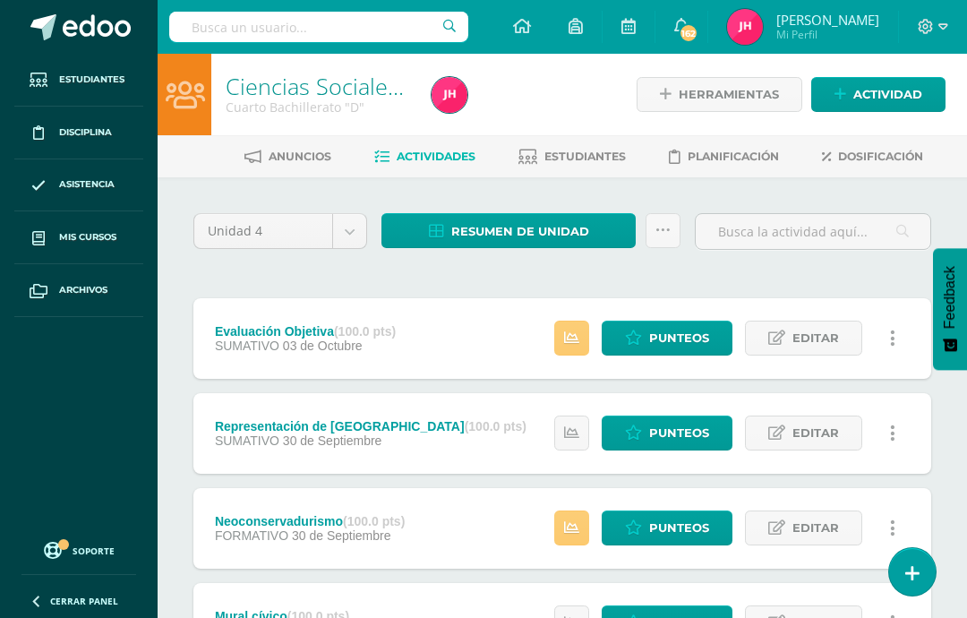
click at [579, 221] on span "Resumen de unidad" at bounding box center [520, 231] width 138 height 33
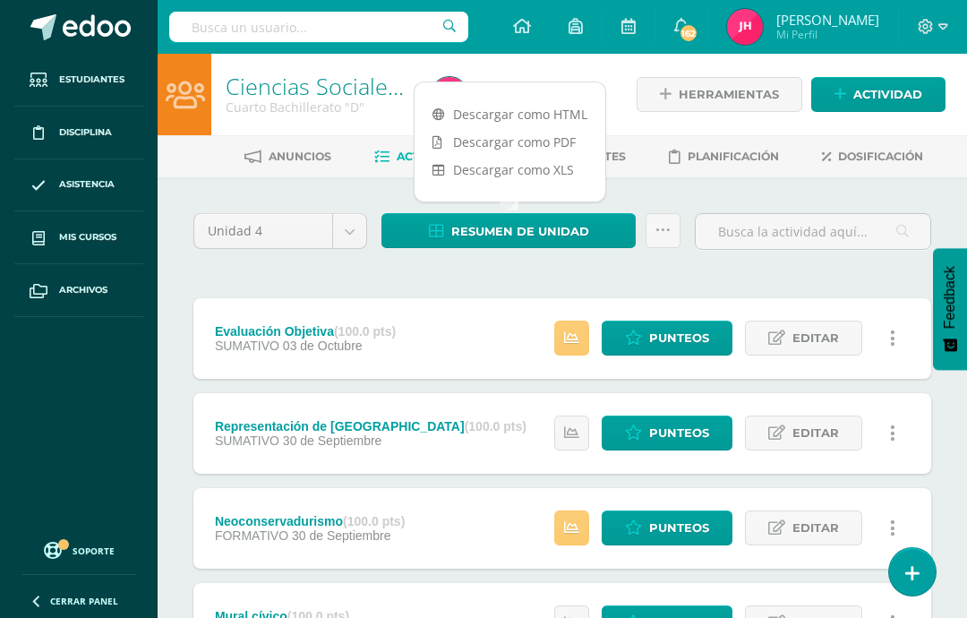
click at [563, 139] on link "Descargar como PDF" at bounding box center [509, 142] width 191 height 28
